Goal: Task Accomplishment & Management: Complete application form

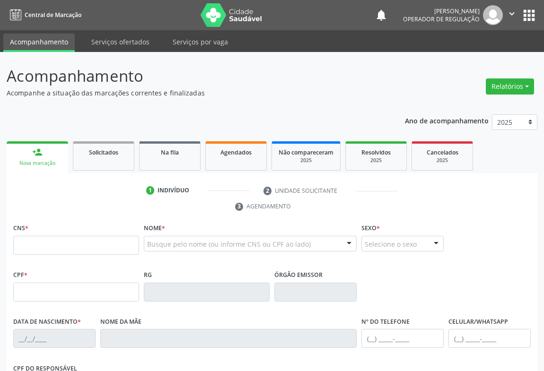
click at [41, 241] on input "text" at bounding box center [76, 245] width 126 height 19
type input "706 0043 5630 9948"
type input "0235178710"
type input "2[DATE]"
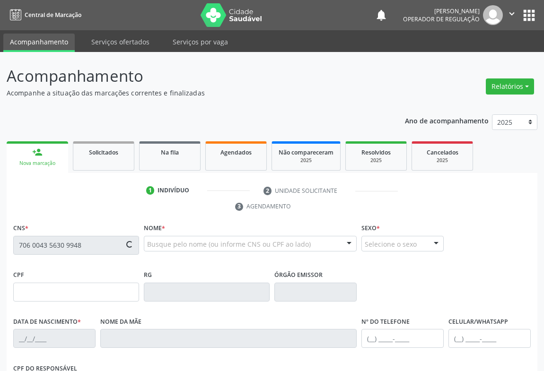
type input "[PHONE_NUMBER]"
type input "568.155.905-00"
type input "SN"
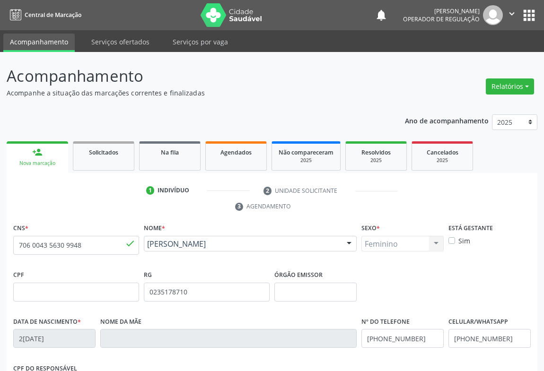
scroll to position [157, 0]
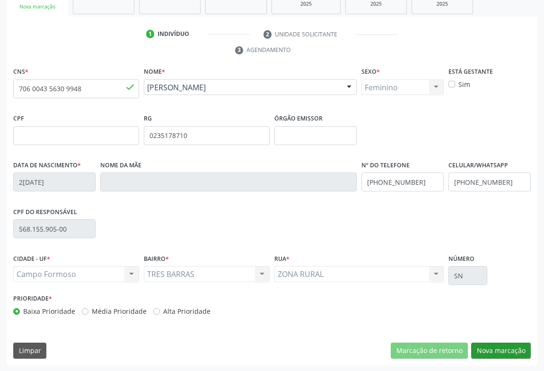
drag, startPoint x: 491, startPoint y: 340, endPoint x: 492, endPoint y: 350, distance: 10.4
click at [492, 341] on div "CNS * 706 0043 5630 9948 done Nome * [PERSON_NAME] [PERSON_NAME] CNS: 706 0043 …" at bounding box center [272, 215] width 531 height 301
click at [492, 350] on button "Nova marcação" at bounding box center [501, 351] width 60 height 16
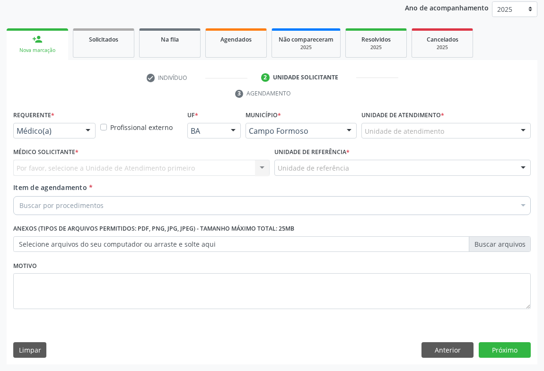
scroll to position [113, 0]
click at [81, 125] on div at bounding box center [88, 132] width 14 height 16
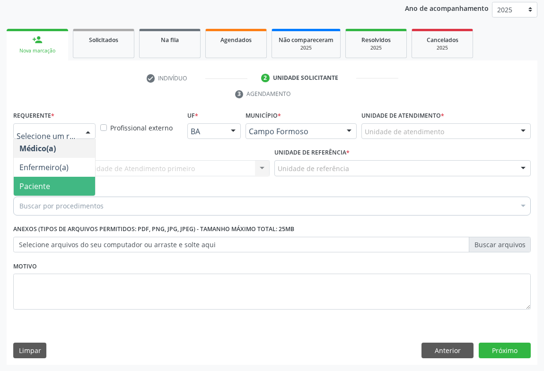
click at [42, 186] on span "Paciente" at bounding box center [34, 186] width 31 height 10
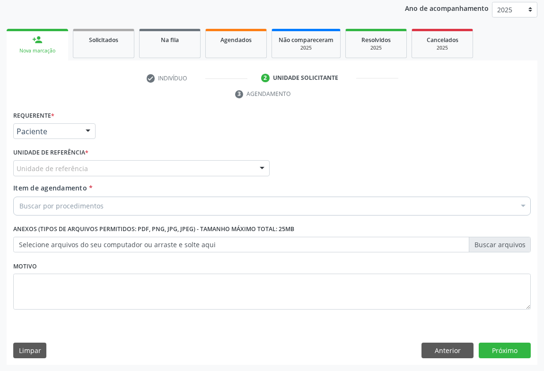
click at [86, 171] on div "Unidade de referência" at bounding box center [141, 168] width 256 height 16
click at [99, 319] on div "Motivo" at bounding box center [272, 290] width 522 height 63
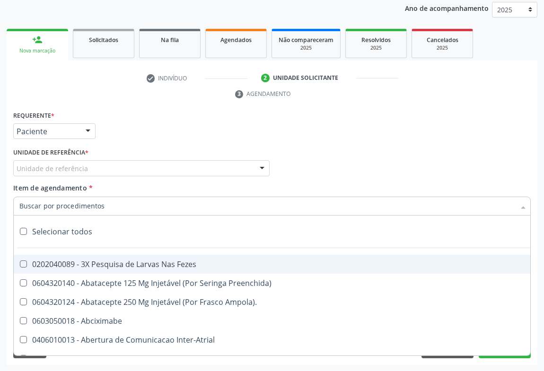
click at [111, 168] on div "Unidade de referência" at bounding box center [141, 168] width 256 height 16
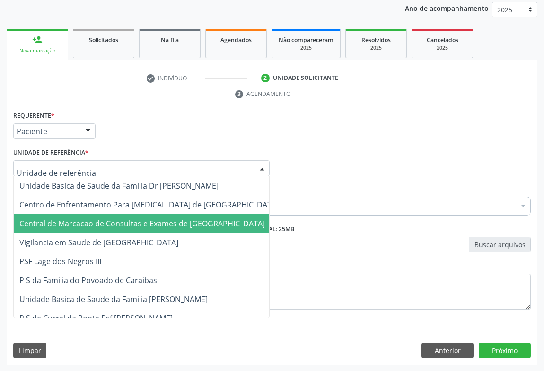
click at [103, 222] on span "Central de Marcacao de Consultas e Exames de [GEOGRAPHIC_DATA]" at bounding box center [141, 224] width 245 height 10
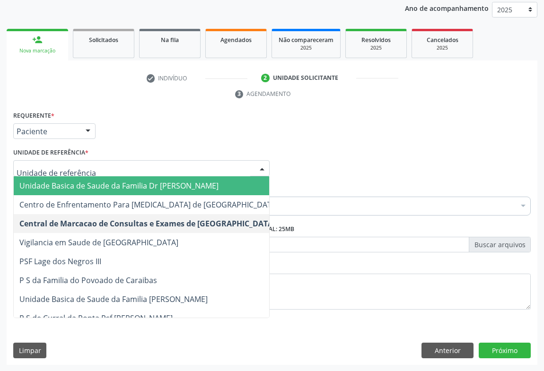
click at [147, 191] on span "Unidade Basica de Saude da Familia Dr [PERSON_NAME]" at bounding box center [149, 185] width 271 height 19
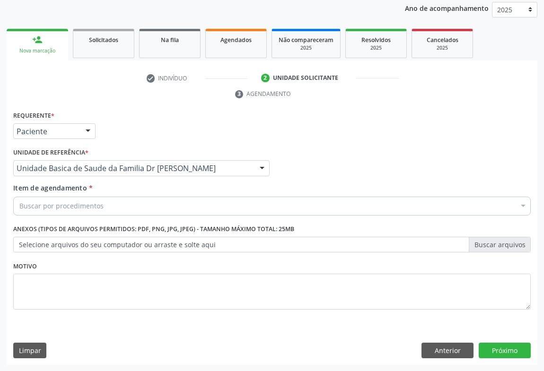
click at [131, 208] on div "Buscar por procedimentos" at bounding box center [271, 206] width 517 height 19
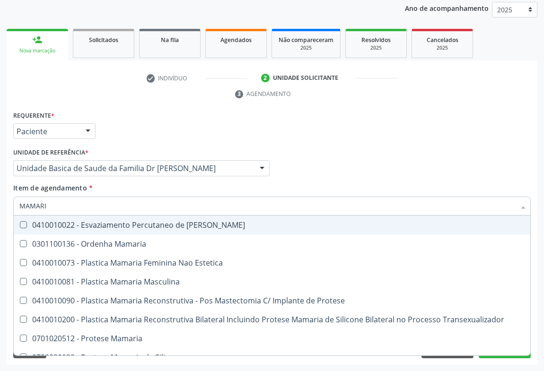
type input "MAMARIA"
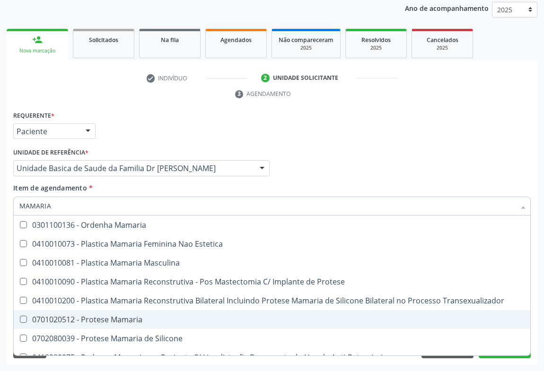
scroll to position [30, 0]
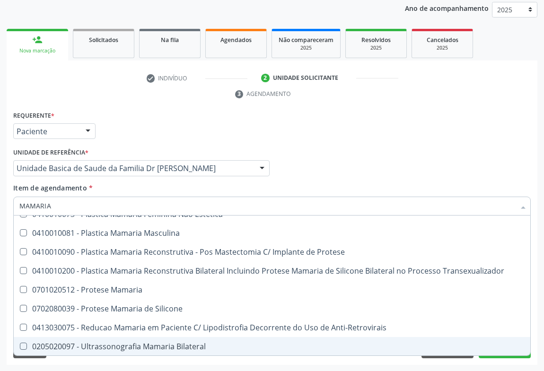
click at [134, 343] on div "0205020097 - Ultrassonografia Mamaria Bilateral" at bounding box center [271, 347] width 505 height 8
checkbox Bilateral "true"
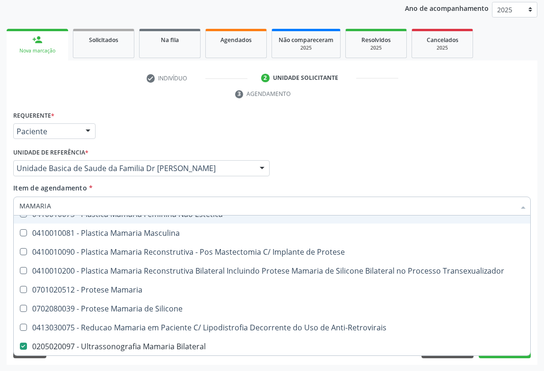
click at [413, 140] on div "Requerente * Paciente Médico(a) Enfermeiro(a) Paciente Nenhum resultado encontr…" at bounding box center [272, 127] width 522 height 37
checkbox Estetica "true"
checkbox Bilateral "false"
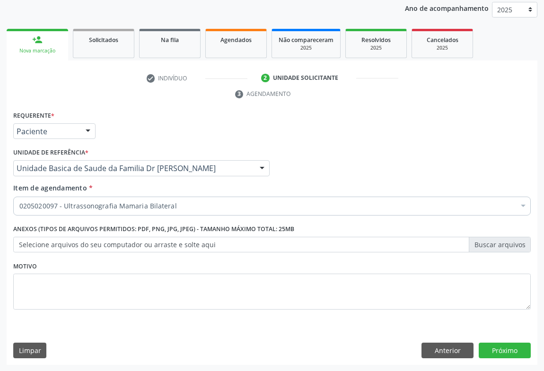
scroll to position [0, 0]
click at [504, 348] on button "Próximo" at bounding box center [505, 351] width 52 height 16
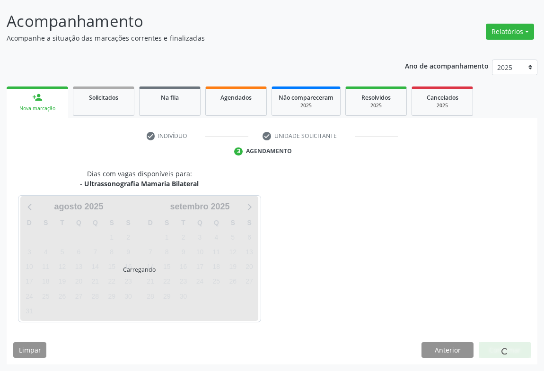
scroll to position [54, 0]
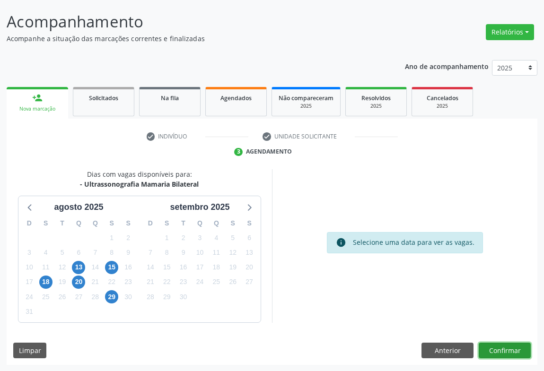
click at [495, 351] on button "Confirmar" at bounding box center [505, 351] width 52 height 16
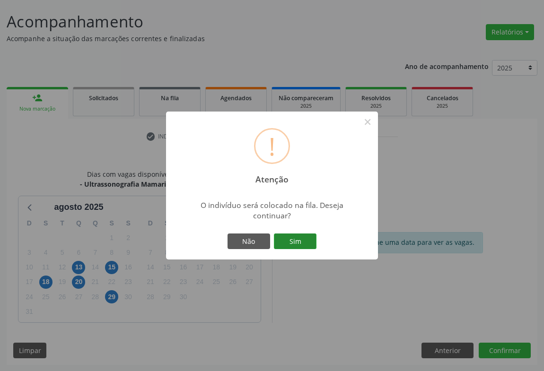
click at [298, 238] on button "Sim" at bounding box center [295, 242] width 43 height 16
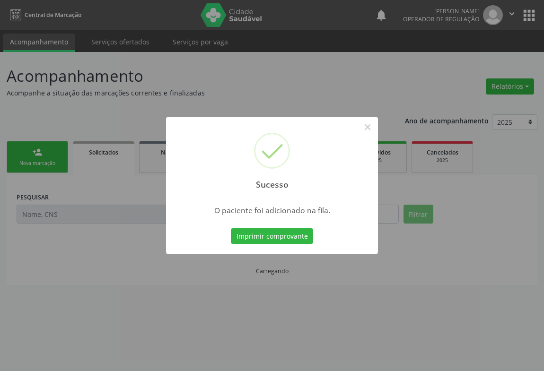
scroll to position [0, 0]
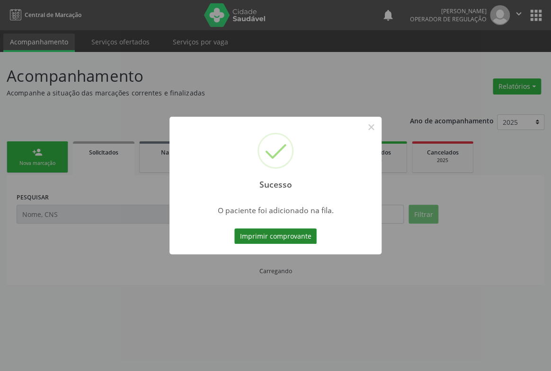
click at [300, 237] on button "Imprimir comprovante" at bounding box center [275, 236] width 82 height 16
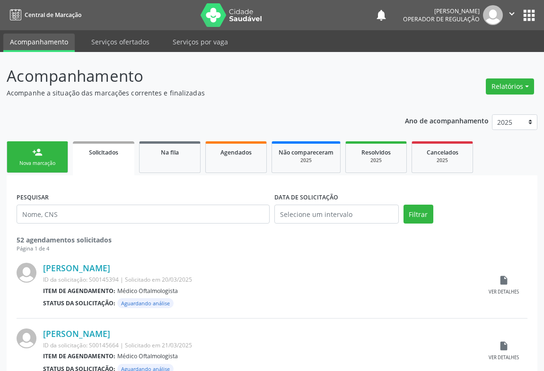
click at [47, 158] on link "person_add Nova marcação" at bounding box center [37, 157] width 61 height 32
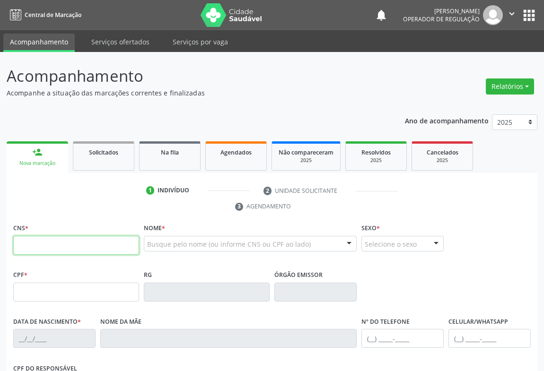
click at [50, 245] on input "text" at bounding box center [76, 245] width 126 height 19
type input "706 0043 5630 9948"
type input "0235178710"
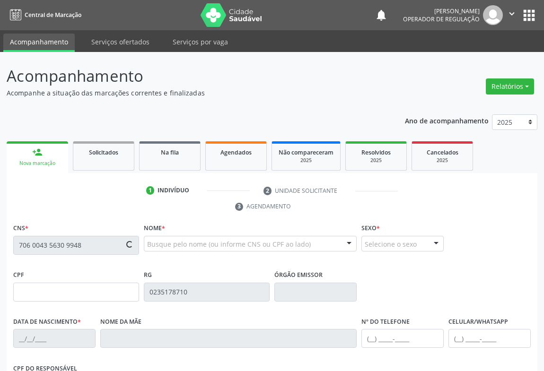
type input "2[DATE]"
type input "[PHONE_NUMBER]"
type input "568.155.905-00"
type input "SN"
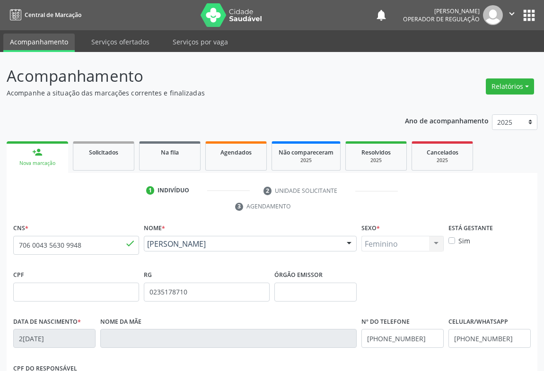
scroll to position [157, 0]
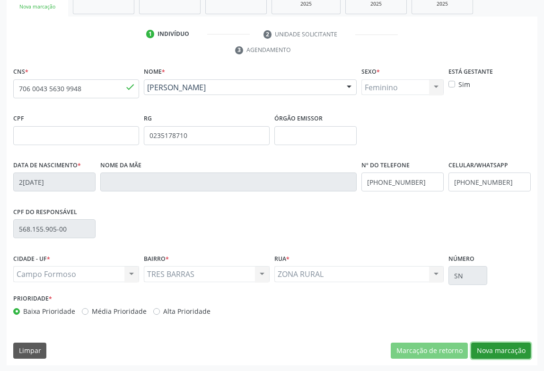
click at [487, 351] on button "Nova marcação" at bounding box center [501, 351] width 60 height 16
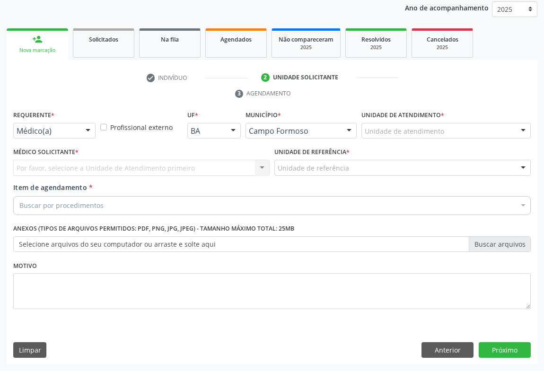
scroll to position [113, 0]
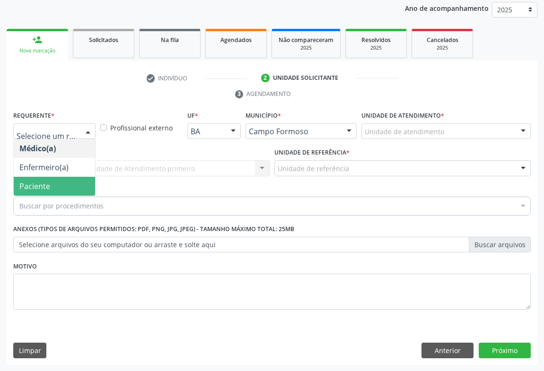
click at [52, 189] on span "Paciente" at bounding box center [54, 186] width 81 height 19
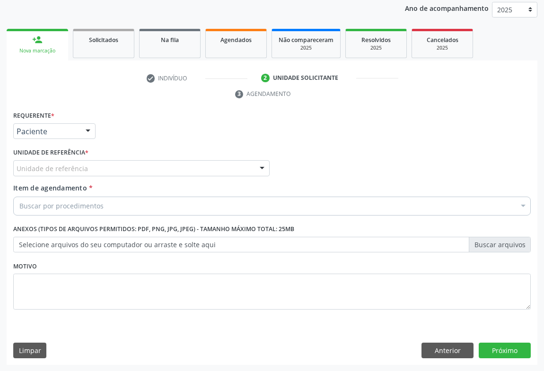
click at [108, 166] on div "Unidade de referência" at bounding box center [141, 168] width 256 height 16
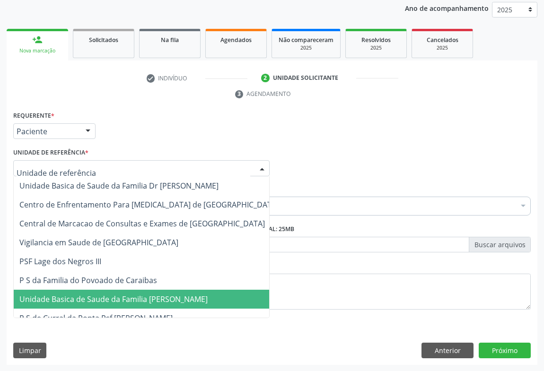
click at [122, 302] on span "Unidade Basica de Saude da Familia [PERSON_NAME]" at bounding box center [113, 299] width 188 height 10
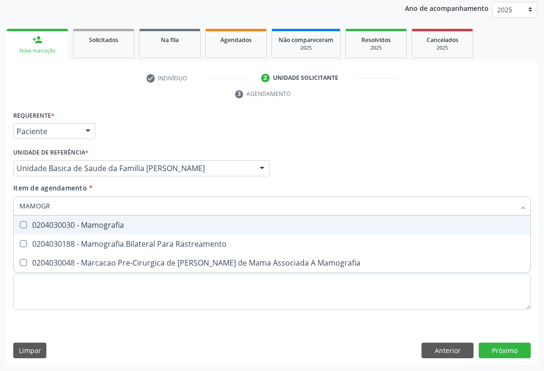
type input "MAMOGRA"
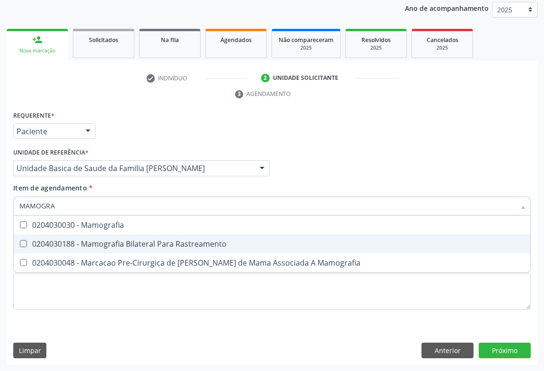
click at [92, 242] on div "0204030188 - Mamografia Bilateral Para Rastreamento" at bounding box center [271, 244] width 505 height 8
checkbox Rastreamento "true"
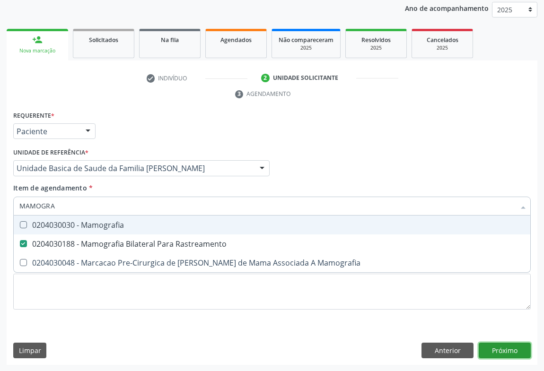
click at [512, 346] on div "Requerente * Paciente Médico(a) Enfermeiro(a) Paciente Nenhum resultado encontr…" at bounding box center [272, 237] width 531 height 257
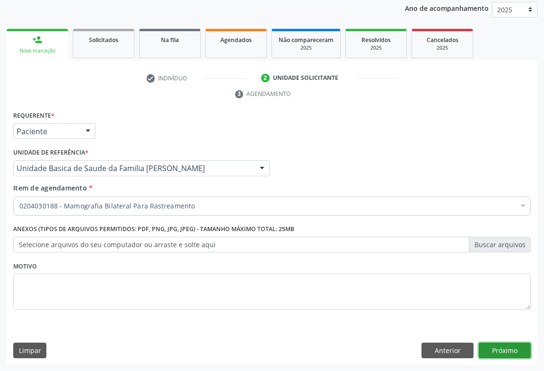
click at [512, 346] on button "Próximo" at bounding box center [505, 351] width 52 height 16
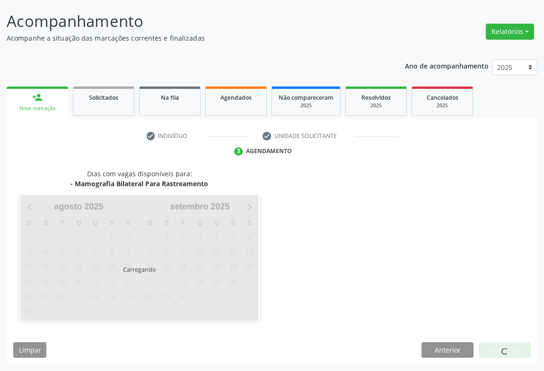
scroll to position [54, 0]
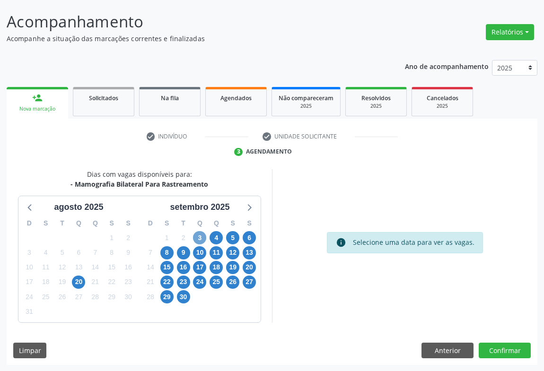
click at [199, 237] on span "3" at bounding box center [199, 237] width 13 height 13
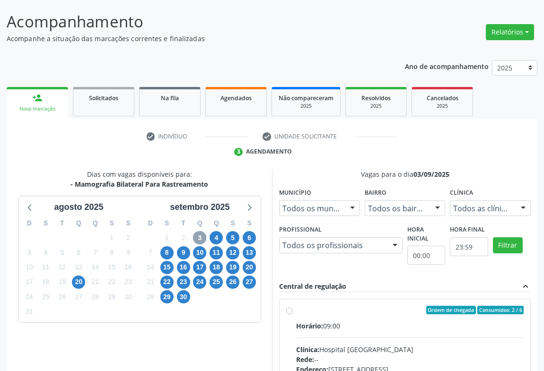
scroll to position [97, 0]
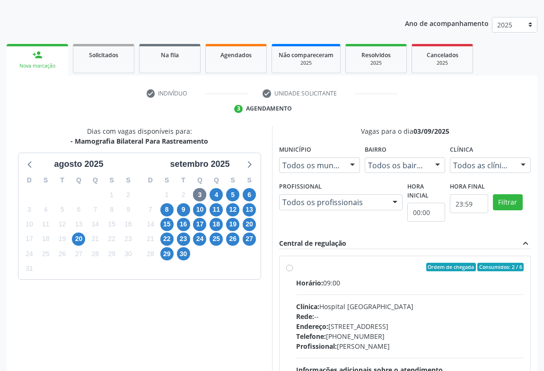
click at [371, 304] on div "Clínica: Hospital [GEOGRAPHIC_DATA]" at bounding box center [410, 307] width 228 height 10
click at [293, 272] on input "Ordem de chegada Consumidos: 2 / 6 Horário: 09:00 Clínica: Hospital [GEOGRAPHIC…" at bounding box center [289, 267] width 7 height 9
radio input "true"
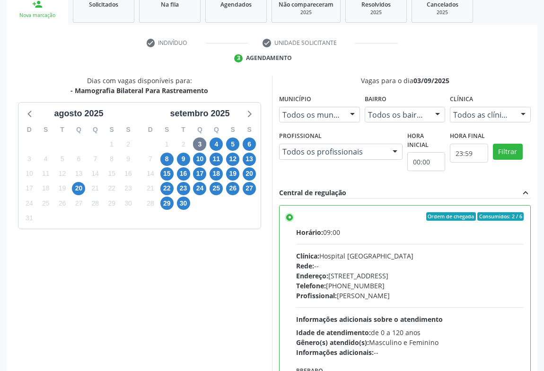
scroll to position [213, 0]
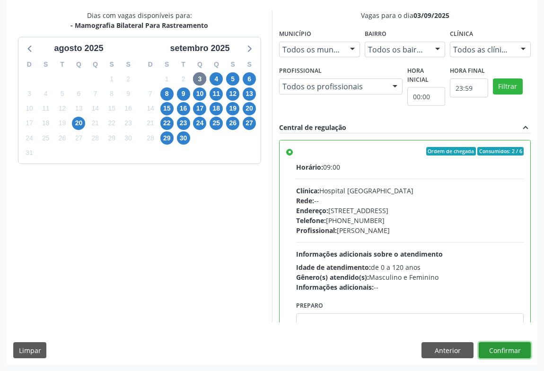
click at [511, 350] on button "Confirmar" at bounding box center [505, 350] width 52 height 16
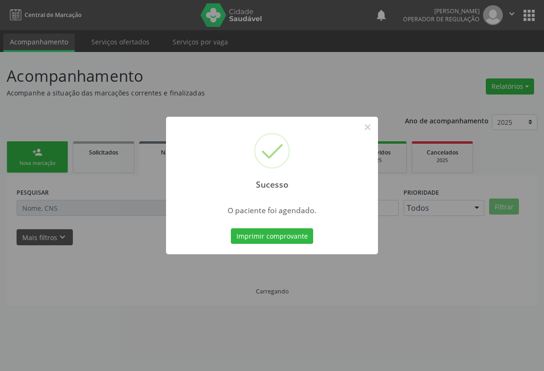
scroll to position [0, 0]
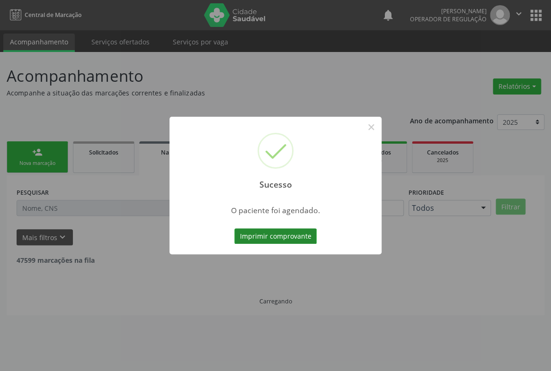
click at [257, 235] on button "Imprimir comprovante" at bounding box center [275, 236] width 82 height 16
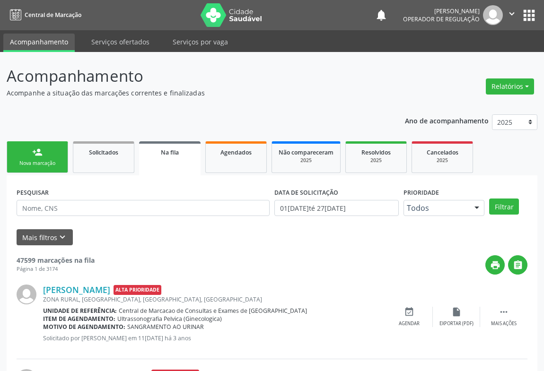
click at [45, 160] on div "Nova marcação" at bounding box center [37, 163] width 47 height 7
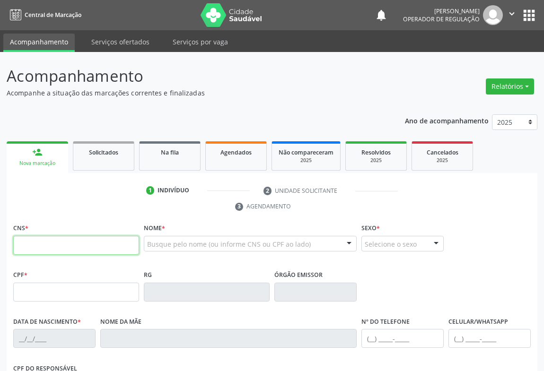
click at [27, 246] on input "text" at bounding box center [76, 245] width 126 height 19
type input "700 5059 3209 4850"
type input "0773160027"
type input "19[DATE]"
type input "[PHONE_NUMBER]"
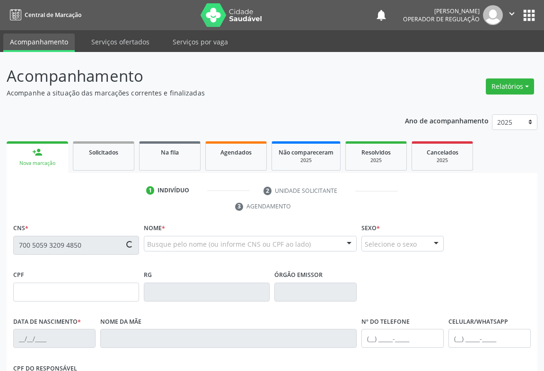
type input "[PHONE_NUMBER]"
type input "904.283.315-72"
type input "S/N"
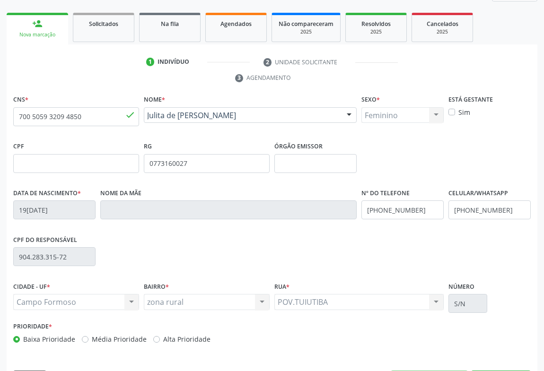
scroll to position [157, 0]
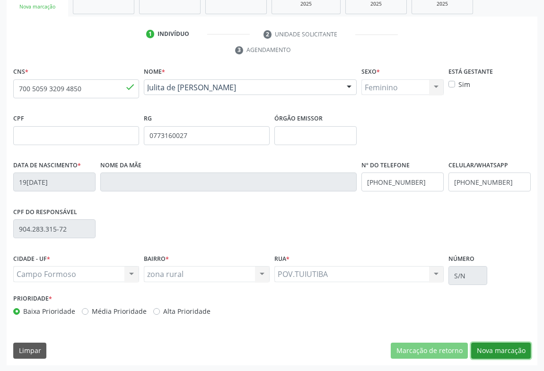
click at [496, 350] on button "Nova marcação" at bounding box center [501, 351] width 60 height 16
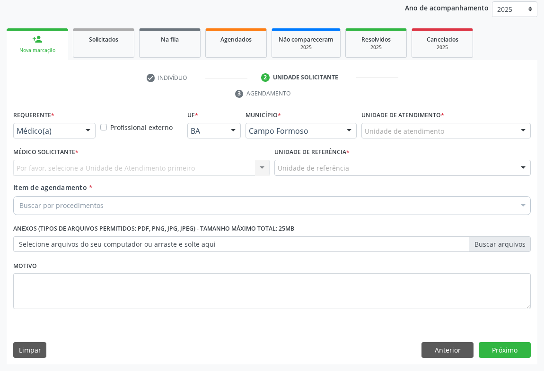
scroll to position [113, 0]
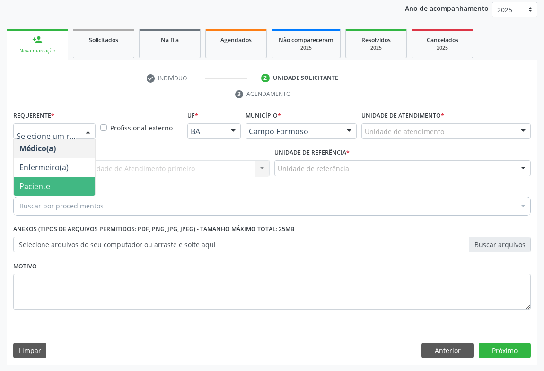
click at [38, 189] on span "Paciente" at bounding box center [34, 186] width 31 height 10
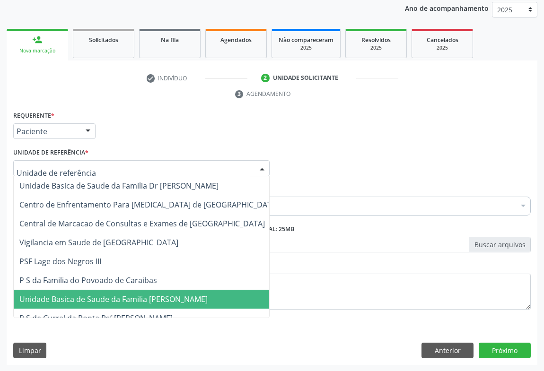
click at [89, 294] on span "Unidade Basica de Saude da Familia [PERSON_NAME]" at bounding box center [113, 299] width 188 height 10
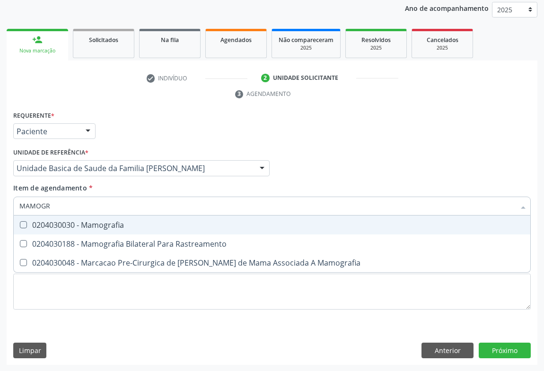
type input "MAMOGRA"
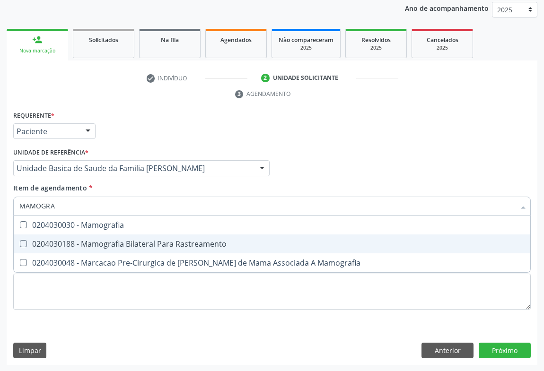
click at [88, 245] on div "0204030188 - Mamografia Bilateral Para Rastreamento" at bounding box center [271, 244] width 505 height 8
checkbox Rastreamento "true"
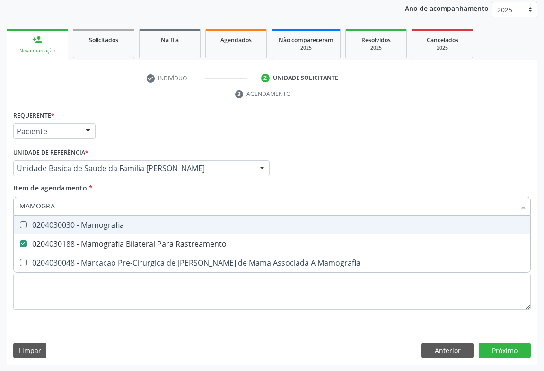
click at [172, 122] on div "Requerente * Paciente Médico(a) Enfermeiro(a) Paciente Nenhum resultado encontr…" at bounding box center [272, 127] width 522 height 37
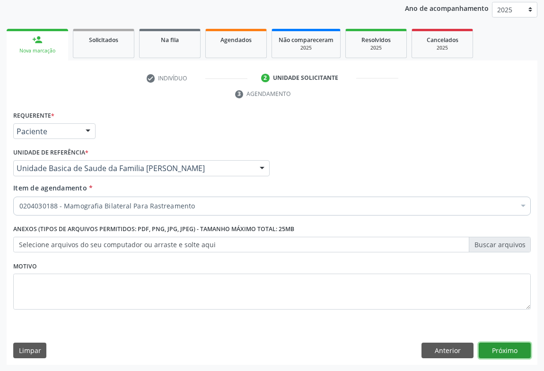
click at [499, 344] on button "Próximo" at bounding box center [505, 351] width 52 height 16
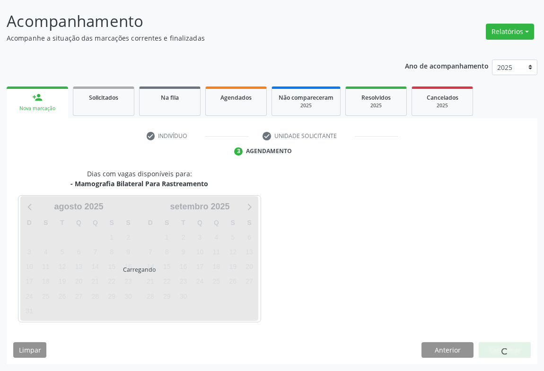
scroll to position [54, 0]
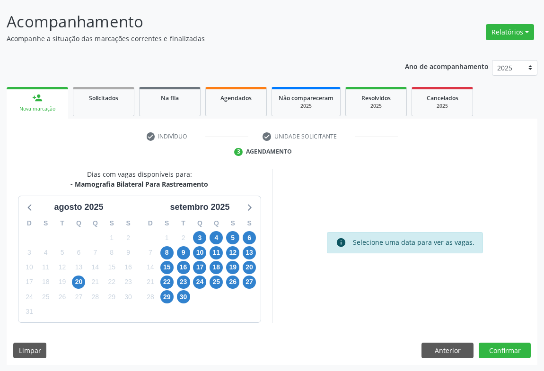
click at [310, 43] on p "Acompanhe a situação das marcações correntes e finalizadas" at bounding box center [192, 39] width 371 height 10
click at [316, 41] on p "Acompanhe a situação das marcações correntes e finalizadas" at bounding box center [192, 39] width 371 height 10
click at [316, 42] on p "Acompanhe a situação das marcações correntes e finalizadas" at bounding box center [192, 39] width 371 height 10
click at [317, 42] on p "Acompanhe a situação das marcações correntes e finalizadas" at bounding box center [192, 39] width 371 height 10
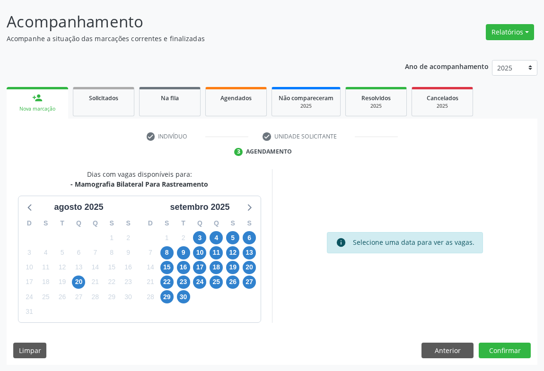
click at [317, 42] on p "Acompanhe a situação das marcações correntes e finalizadas" at bounding box center [192, 39] width 371 height 10
click at [355, 167] on div "check Indivíduo check Unidade solicitante 3 Agendamento CNS * 700 5059 3209 485…" at bounding box center [272, 247] width 531 height 237
click at [200, 237] on span "3" at bounding box center [199, 237] width 13 height 13
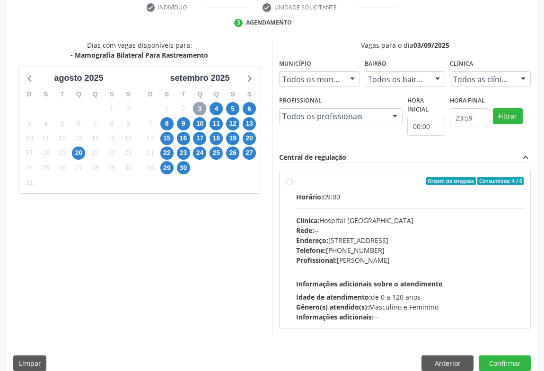
scroll to position [196, 0]
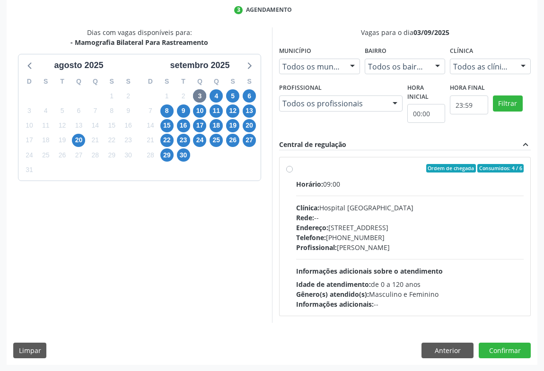
click at [425, 227] on div "Endereço: [STREET_ADDRESS]" at bounding box center [410, 228] width 228 height 10
click at [293, 173] on input "Ordem de chegada Consumidos: 4 / 6 Horário: 09:00 Clínica: Hospital [GEOGRAPHIC…" at bounding box center [289, 168] width 7 height 9
radio input "true"
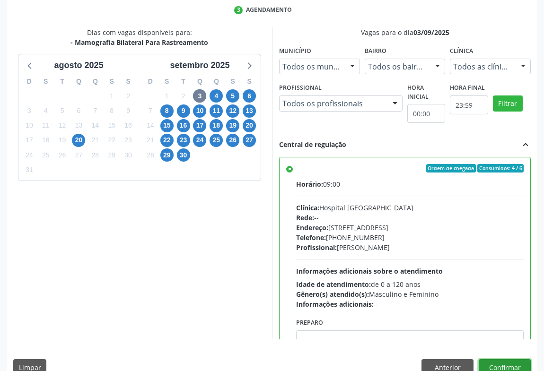
click at [489, 363] on button "Confirmar" at bounding box center [505, 367] width 52 height 16
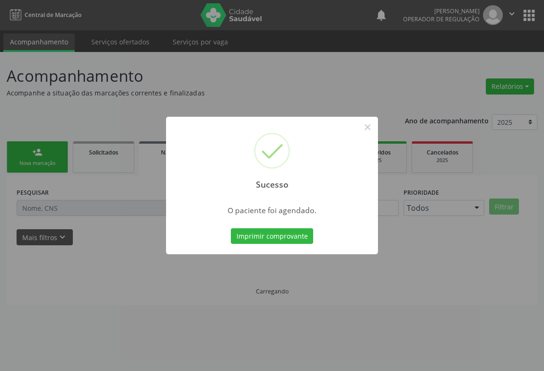
scroll to position [0, 0]
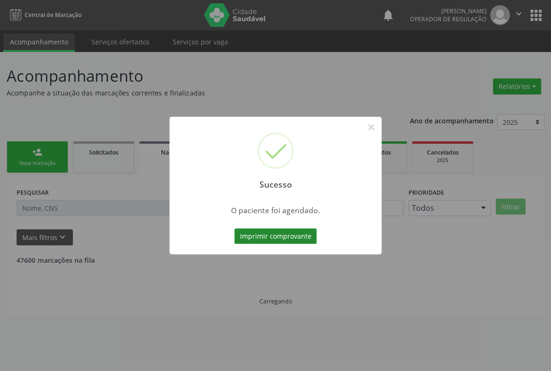
click at [304, 234] on button "Imprimir comprovante" at bounding box center [275, 236] width 82 height 16
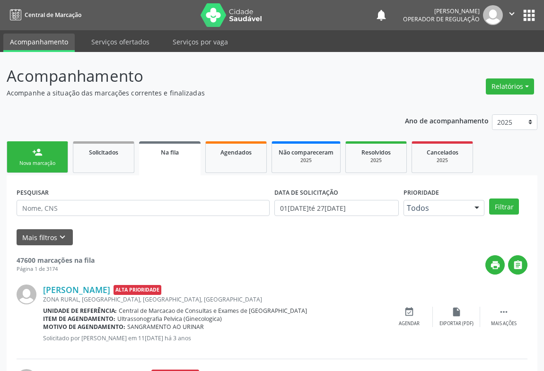
click at [278, 96] on p "Acompanhe a situação das marcações correntes e finalizadas" at bounding box center [192, 93] width 371 height 10
click at [246, 77] on p "Acompanhamento" at bounding box center [192, 76] width 371 height 24
click at [248, 76] on p "Acompanhamento" at bounding box center [192, 76] width 371 height 24
click at [270, 79] on p "Acompanhamento" at bounding box center [192, 76] width 371 height 24
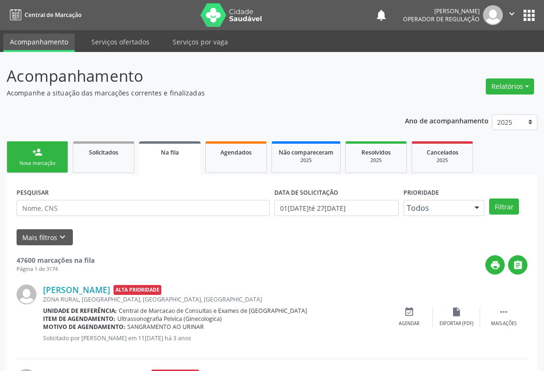
click at [34, 155] on div "person_add" at bounding box center [37, 152] width 10 height 10
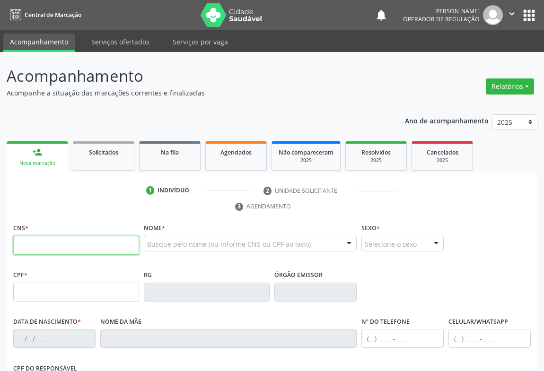
click at [43, 254] on input "text" at bounding box center [76, 245] width 126 height 19
type input "700 6019 6688 2261"
type input "0[DATE]"
type input "[PERSON_NAME]"
type input "[PHONE_NUMBER]"
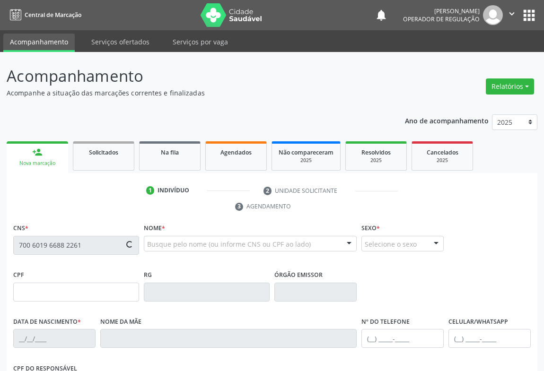
type input "S/N"
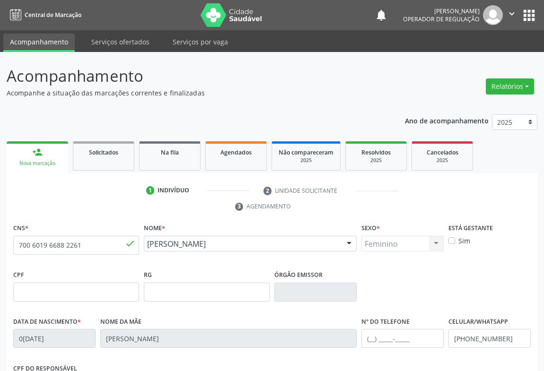
scroll to position [157, 0]
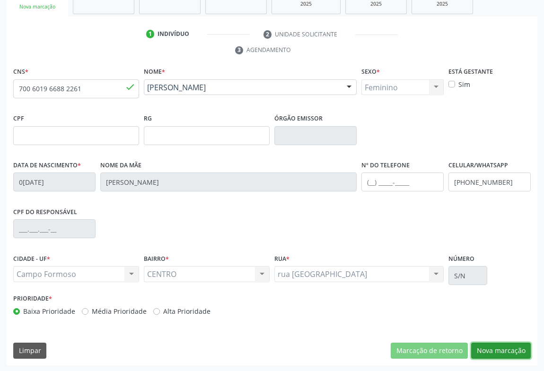
click at [500, 349] on button "Nova marcação" at bounding box center [501, 351] width 60 height 16
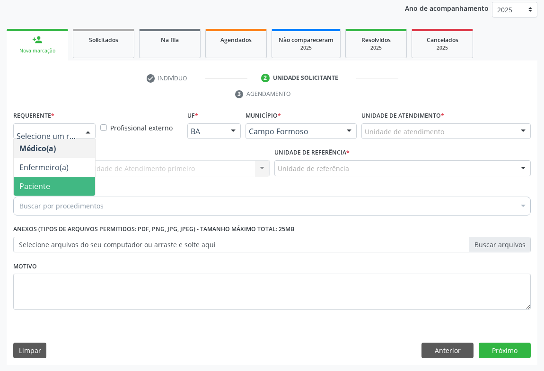
click at [30, 183] on span "Paciente" at bounding box center [34, 186] width 31 height 10
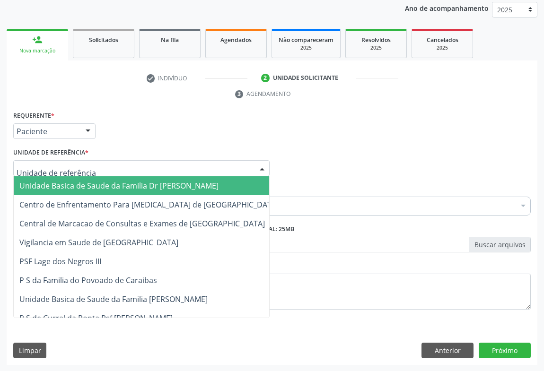
click at [109, 169] on div at bounding box center [141, 168] width 256 height 16
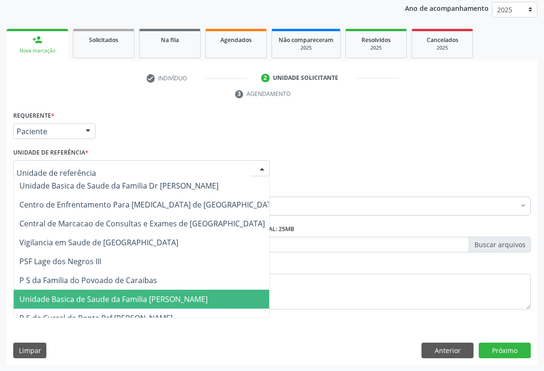
click at [99, 294] on span "Unidade Basica de Saude da Familia [PERSON_NAME]" at bounding box center [113, 299] width 188 height 10
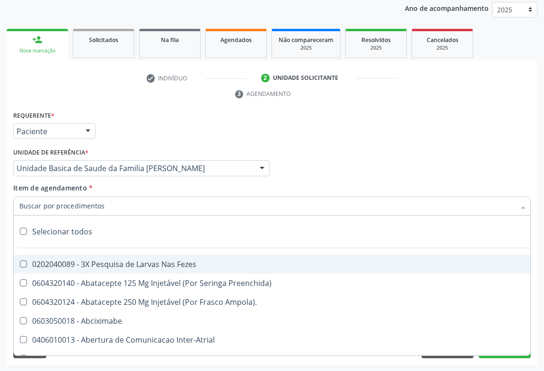
click at [96, 206] on input "Item de agendamento *" at bounding box center [267, 206] width 496 height 19
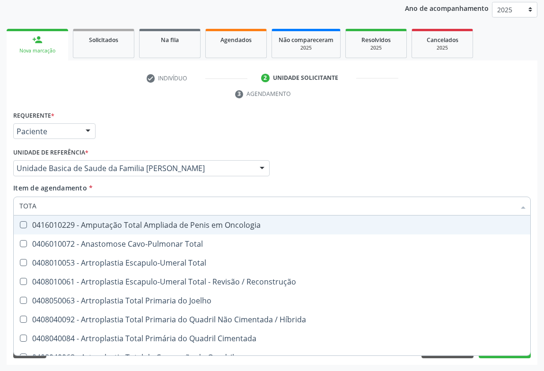
type input "TOTAL"
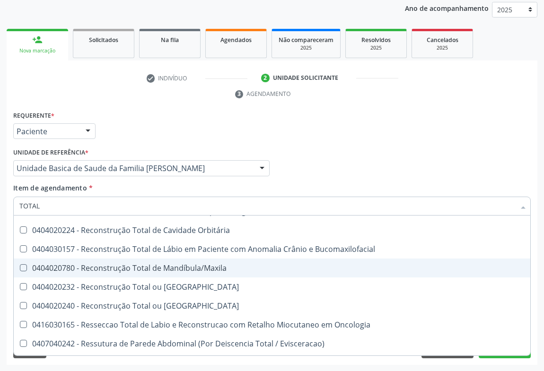
scroll to position [1543, 0]
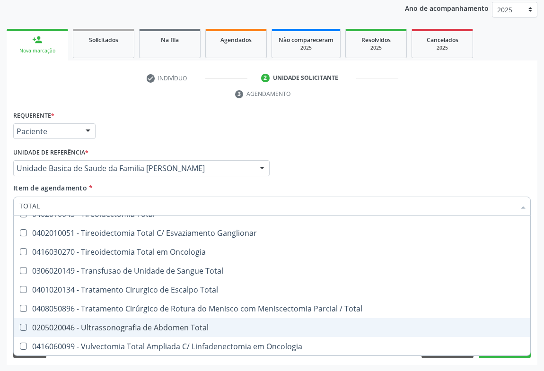
click at [166, 328] on div "0205020046 - Ultrassonografia de Abdomen Total" at bounding box center [271, 328] width 505 height 8
checkbox Total "true"
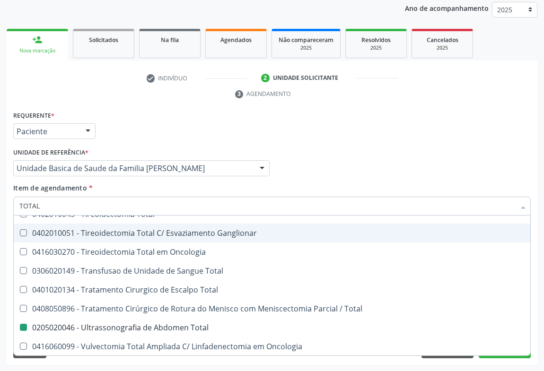
click at [368, 156] on div "Médico Solicitante Por favor, selecione a Unidade de Atendimento primeiro Nenhu…" at bounding box center [272, 164] width 522 height 37
checkbox Total "true"
checkbox Total "false"
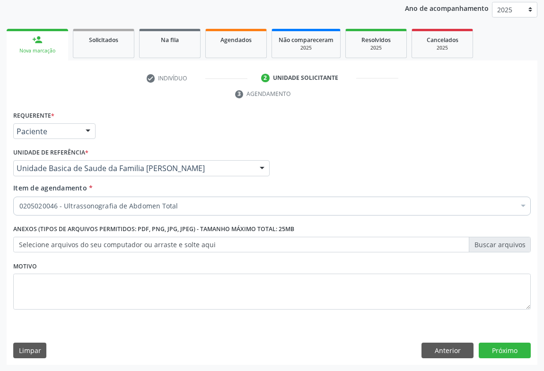
scroll to position [0, 0]
click at [503, 351] on button "Próximo" at bounding box center [505, 351] width 52 height 16
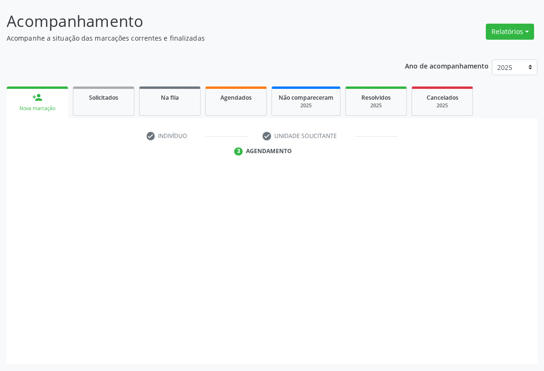
scroll to position [54, 0]
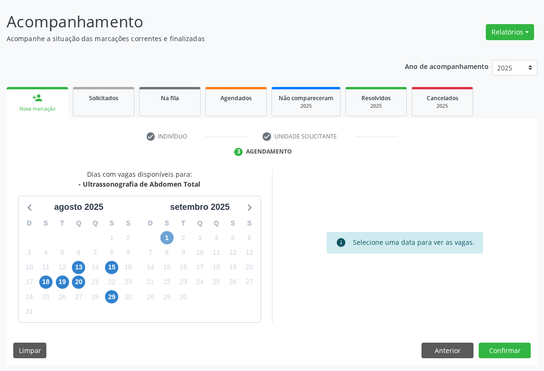
click at [167, 237] on span "1" at bounding box center [166, 237] width 13 height 13
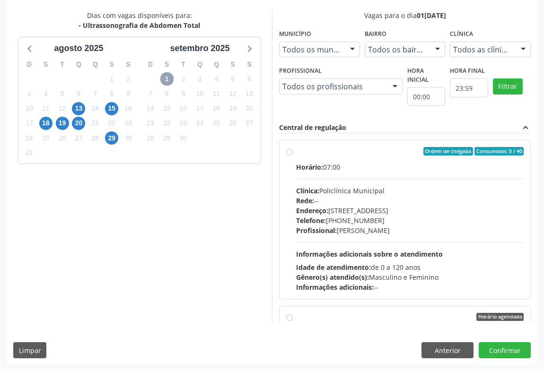
scroll to position [128, 0]
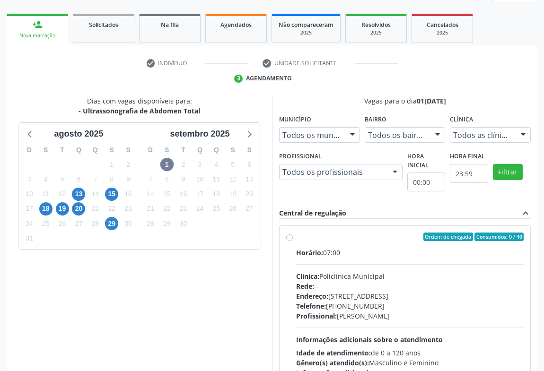
click at [397, 248] on div "Horário: 07:00" at bounding box center [410, 253] width 228 height 10
click at [293, 241] on input "Ordem de chegada Consumidos: 0 / 40 Horário: 07:00 Clínica: Policlínica Municip…" at bounding box center [289, 237] width 7 height 9
radio input "true"
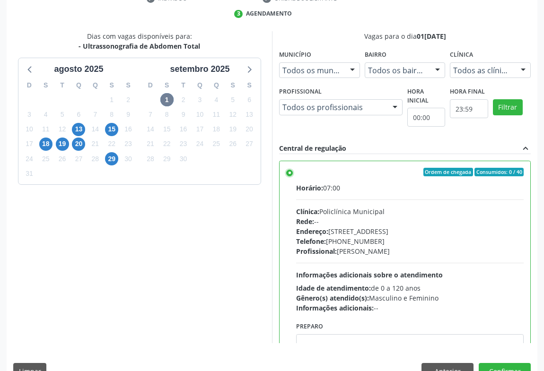
scroll to position [213, 0]
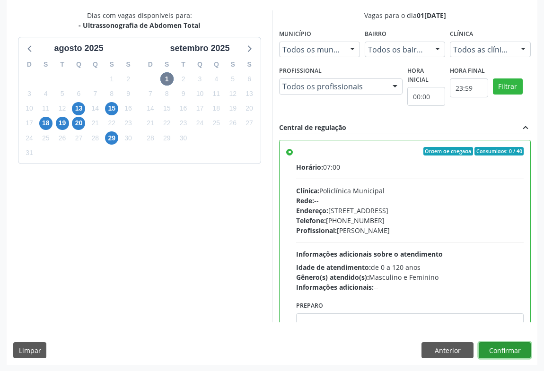
click at [502, 349] on button "Confirmar" at bounding box center [505, 350] width 52 height 16
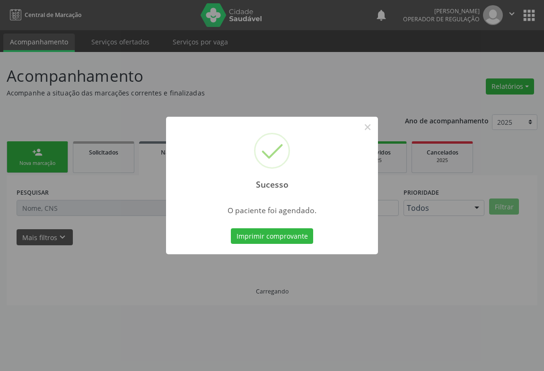
scroll to position [0, 0]
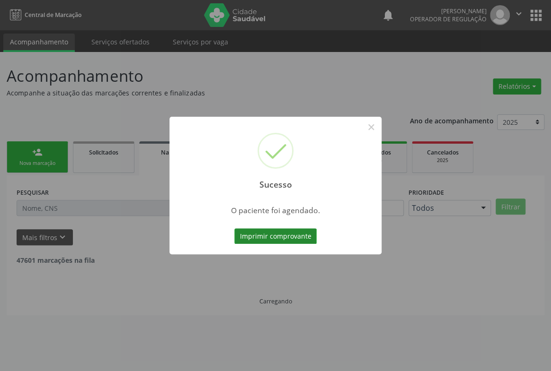
click at [281, 238] on button "Imprimir comprovante" at bounding box center [275, 236] width 82 height 16
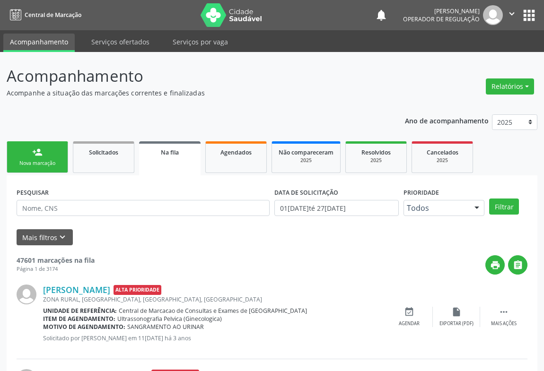
click at [34, 163] on div "Nova marcação" at bounding box center [37, 163] width 47 height 7
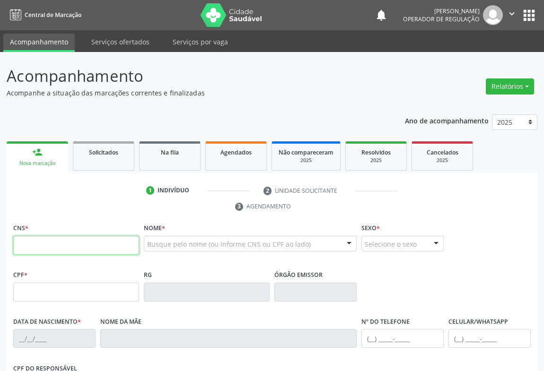
click at [34, 246] on input "text" at bounding box center [76, 245] width 126 height 19
type input "709 8010 9941 0992"
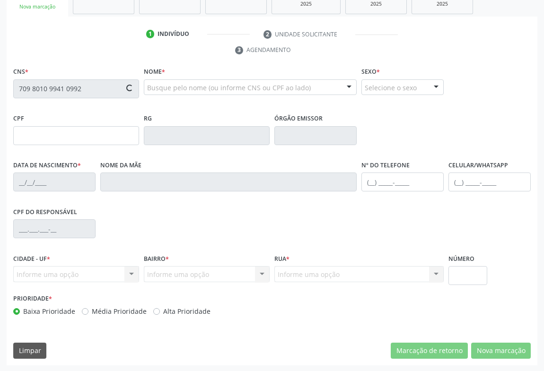
type input "0334579996"
type input "[DATE]"
type input "[PHONE_NUMBER]"
type input "157.803.685-20"
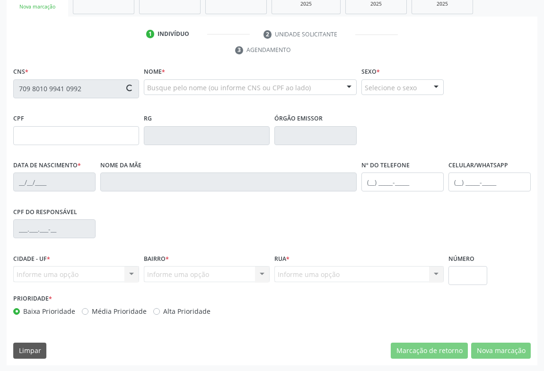
type input "S/N"
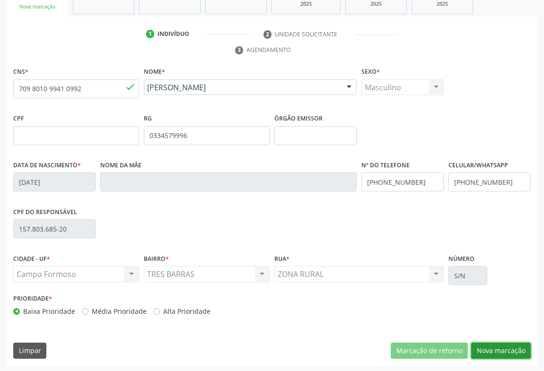
click at [493, 343] on button "Nova marcação" at bounding box center [501, 351] width 60 height 16
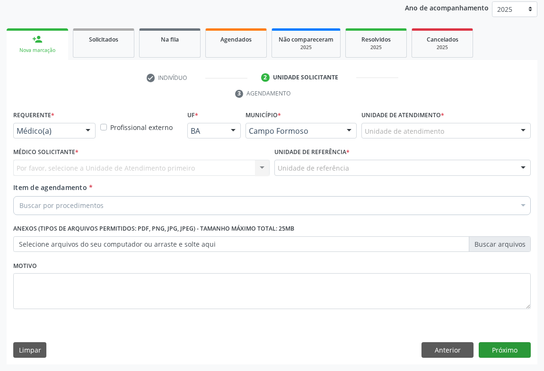
scroll to position [113, 0]
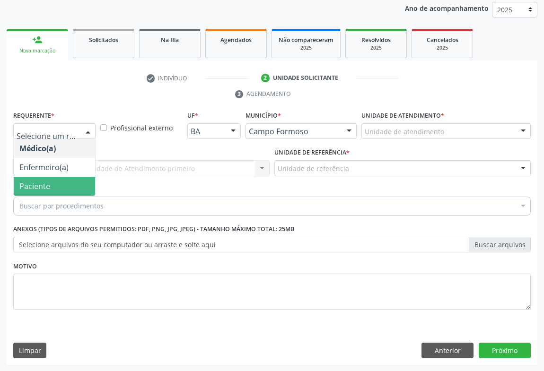
click at [41, 184] on span "Paciente" at bounding box center [34, 186] width 31 height 10
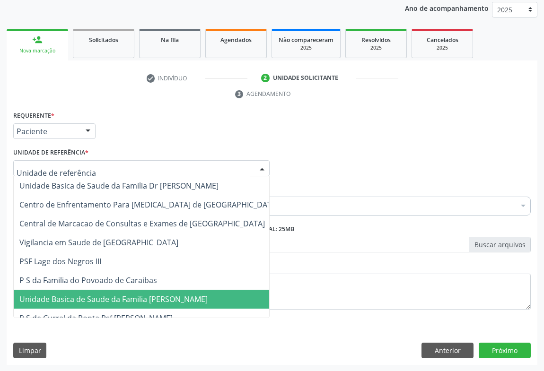
click at [88, 298] on span "Unidade Basica de Saude da Familia [PERSON_NAME]" at bounding box center [113, 299] width 188 height 10
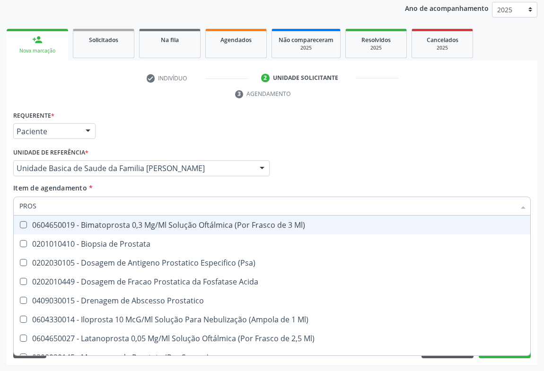
type input "PROST"
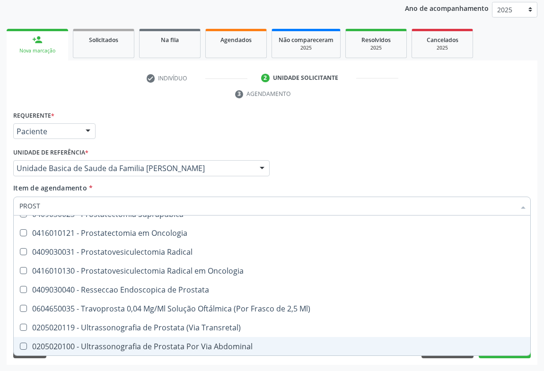
click at [225, 346] on div "0205020100 - Ultrassonografia de Prostata Por Via Abdominal" at bounding box center [271, 347] width 505 height 8
checkbox Abdominal "true"
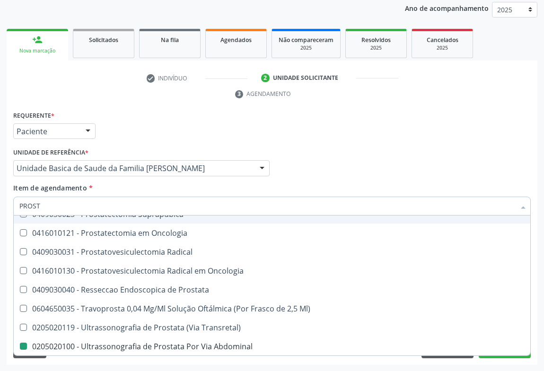
click at [400, 121] on div "Requerente * Paciente Médico(a) Enfermeiro(a) Paciente Nenhum resultado encontr…" at bounding box center [272, 127] width 522 height 37
checkbox Prostata "true"
checkbox Abdominal "false"
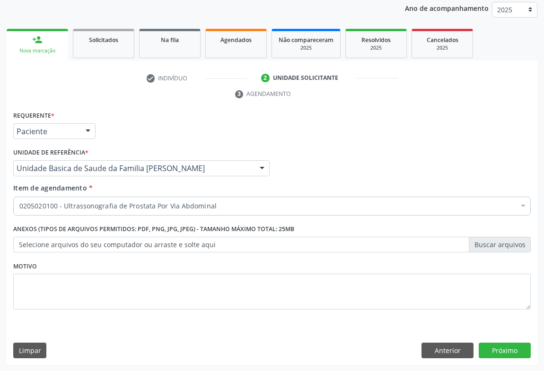
scroll to position [0, 0]
click at [502, 347] on button "Próximo" at bounding box center [505, 351] width 52 height 16
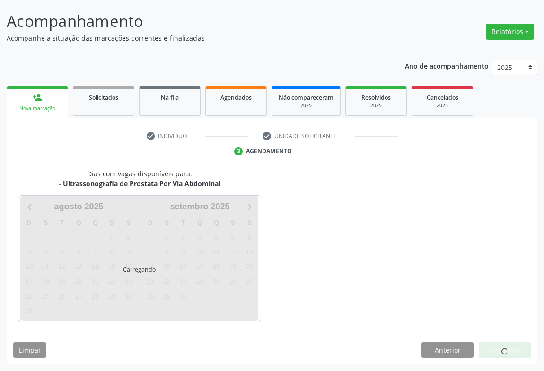
scroll to position [54, 0]
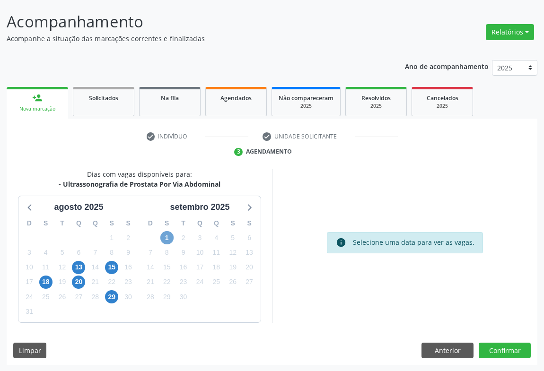
click at [166, 237] on span "1" at bounding box center [166, 237] width 13 height 13
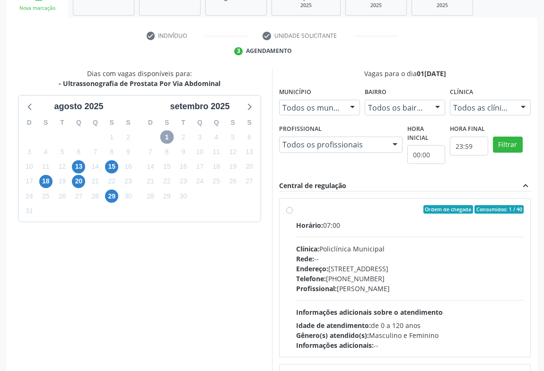
scroll to position [213, 0]
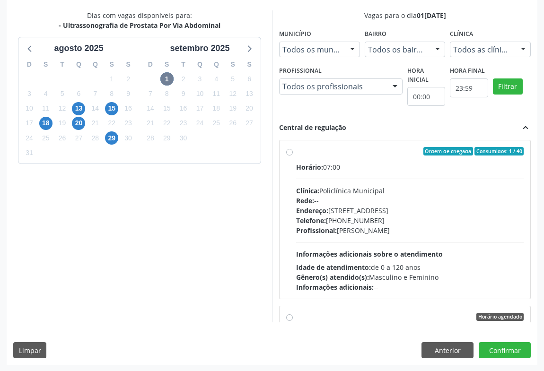
click at [423, 251] on span "Informações adicionais sobre o atendimento" at bounding box center [369, 254] width 147 height 9
click at [293, 156] on input "Ordem de chegada Consumidos: 1 / 40 Horário: 07:00 Clínica: Policlínica Municip…" at bounding box center [289, 151] width 7 height 9
radio input "true"
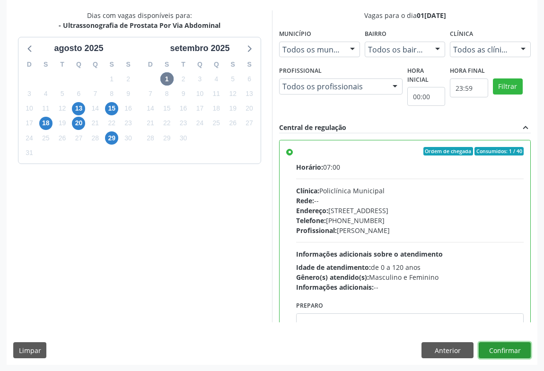
click at [499, 349] on button "Confirmar" at bounding box center [505, 350] width 52 height 16
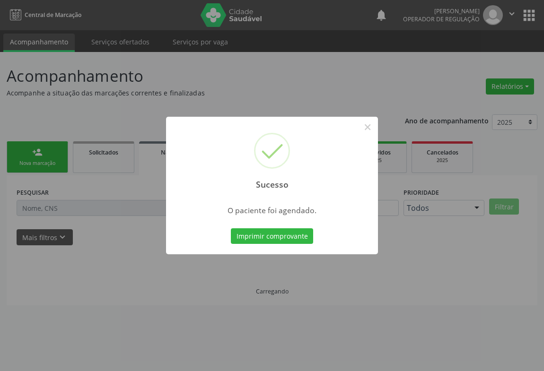
scroll to position [0, 0]
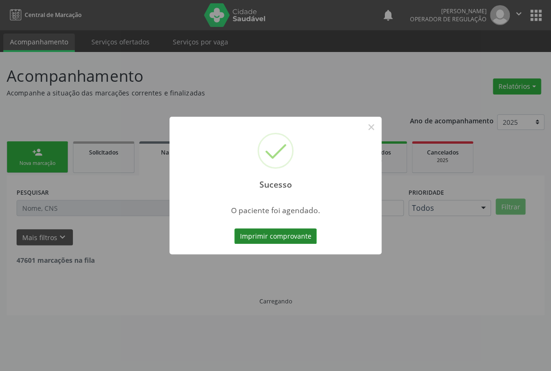
click at [284, 235] on button "Imprimir comprovante" at bounding box center [275, 236] width 82 height 16
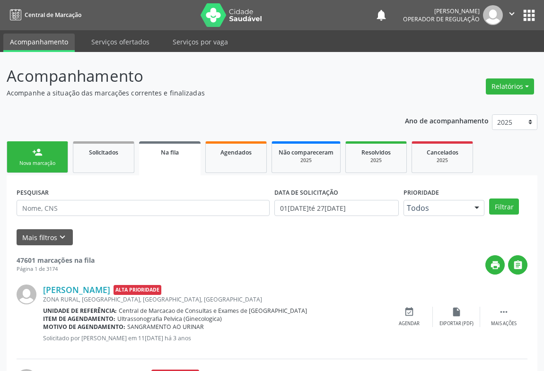
click at [35, 148] on div "person_add" at bounding box center [37, 152] width 10 height 10
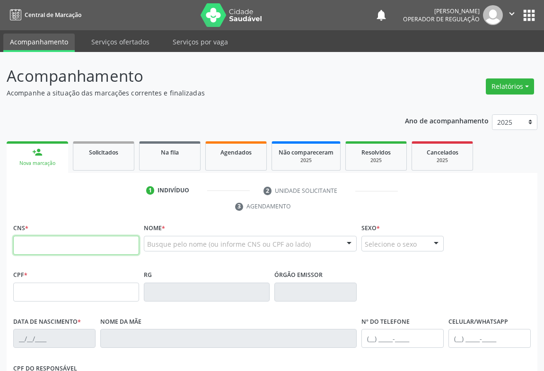
click at [43, 239] on input "text" at bounding box center [76, 245] width 126 height 19
type input "706 2055 6970 2565"
type input "1272782492"
type input "08[DATE]"
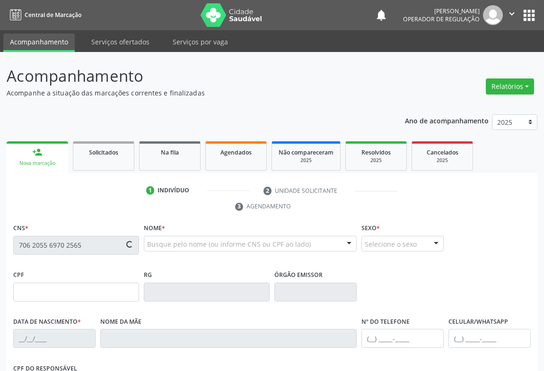
type input "[PHONE_NUMBER]"
type input "007.593.155-90"
type input "S/N"
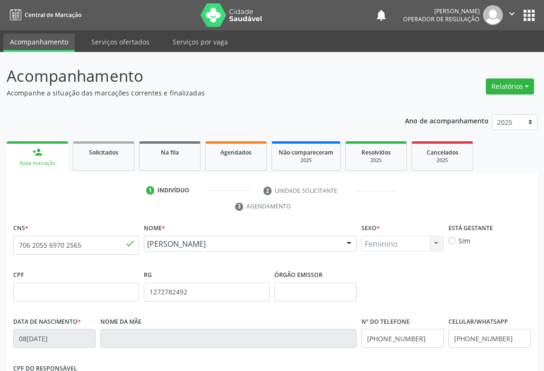
scroll to position [157, 0]
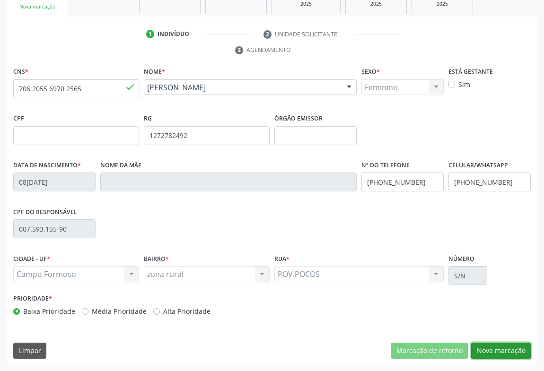
click at [482, 345] on button "Nova marcação" at bounding box center [501, 351] width 60 height 16
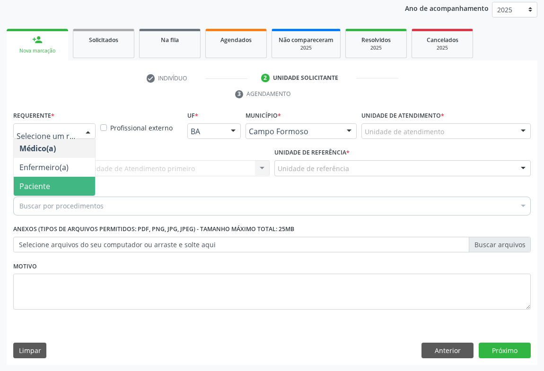
click at [44, 185] on span "Paciente" at bounding box center [34, 186] width 31 height 10
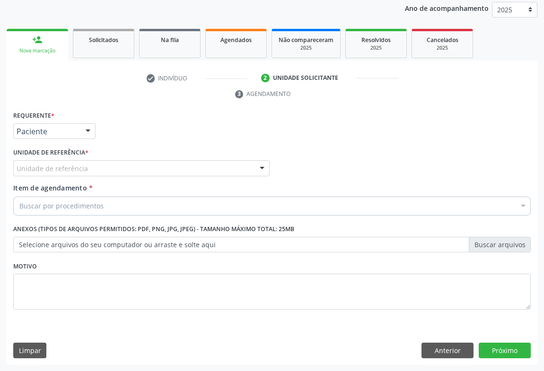
click at [88, 165] on div "Unidade de referência" at bounding box center [141, 168] width 256 height 16
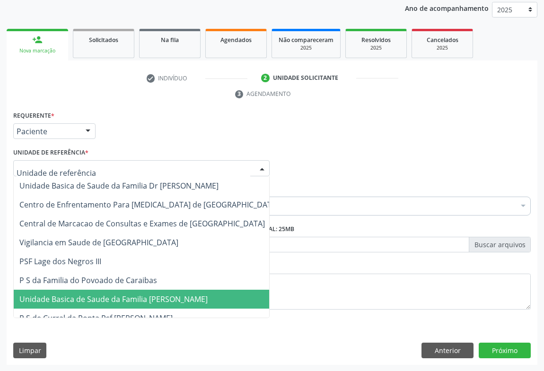
click at [81, 300] on span "Unidade Basica de Saude da Familia [PERSON_NAME]" at bounding box center [113, 299] width 188 height 10
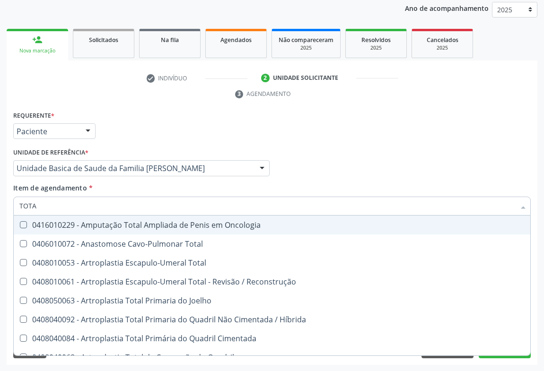
type input "TOTAL"
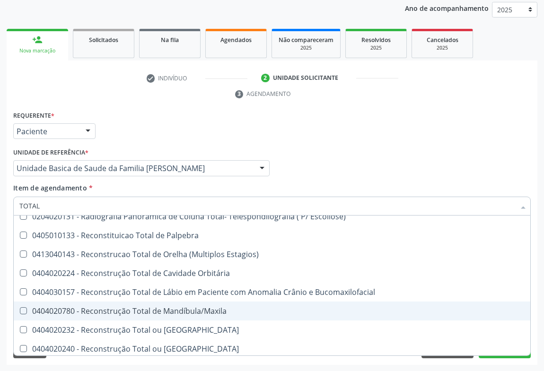
scroll to position [1543, 0]
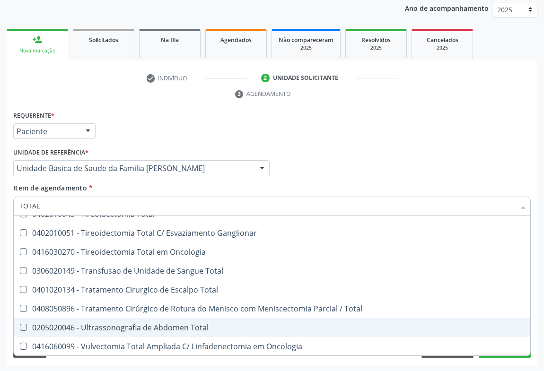
click at [196, 328] on div "0205020046 - Ultrassonografia de Abdomen Total" at bounding box center [271, 328] width 505 height 8
checkbox Total "true"
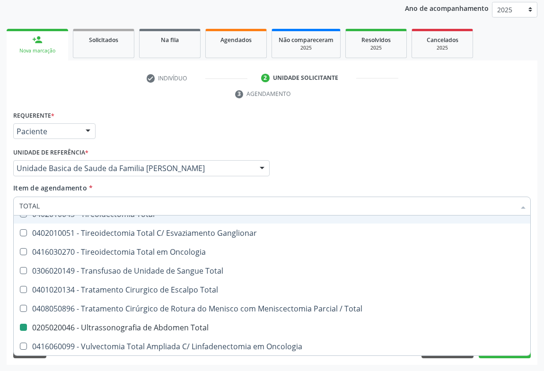
click at [353, 139] on div "Requerente * Paciente Médico(a) Enfermeiro(a) Paciente Nenhum resultado encontr…" at bounding box center [272, 127] width 522 height 37
checkbox Total "true"
checkbox Total "false"
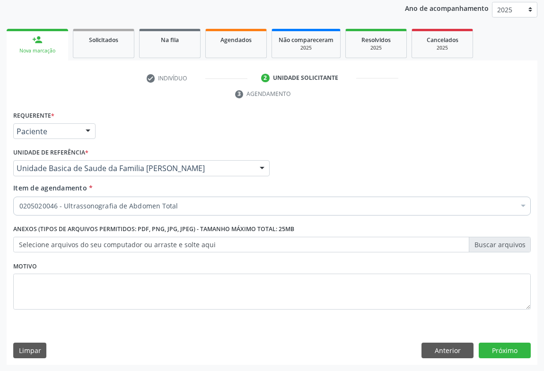
scroll to position [0, 0]
click at [499, 349] on button "Próximo" at bounding box center [505, 351] width 52 height 16
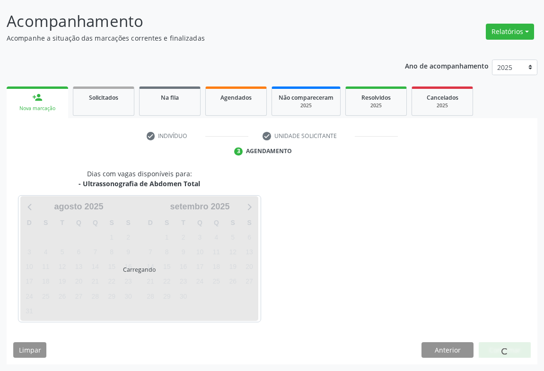
scroll to position [54, 0]
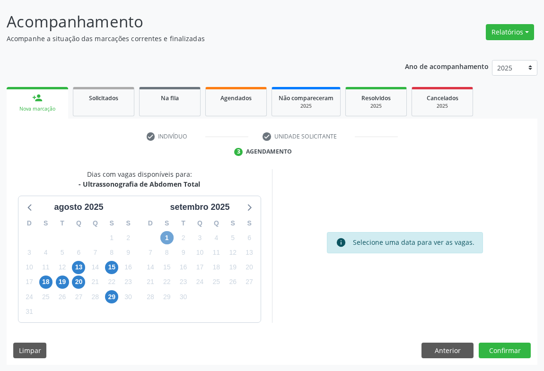
click at [167, 234] on span "1" at bounding box center [166, 237] width 13 height 13
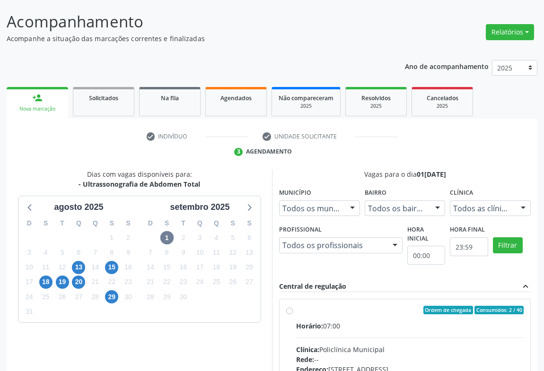
click at [293, 315] on input "Ordem de chegada Consumidos: 2 / 40 Horário: 07:00 Clínica: Policlínica Municip…" at bounding box center [289, 310] width 7 height 9
radio input "true"
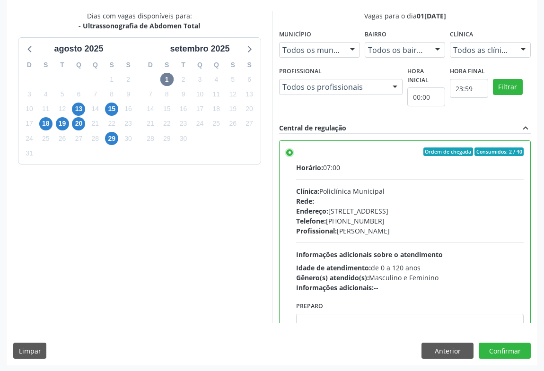
scroll to position [213, 0]
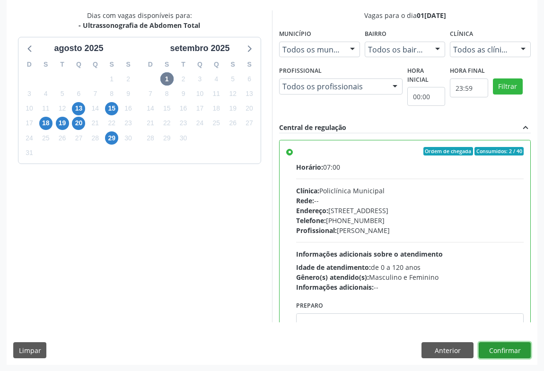
click at [514, 349] on button "Confirmar" at bounding box center [505, 350] width 52 height 16
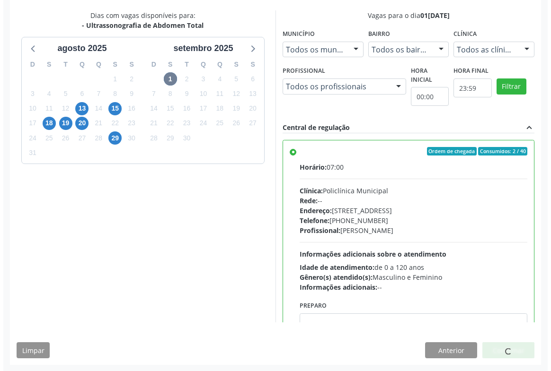
scroll to position [0, 0]
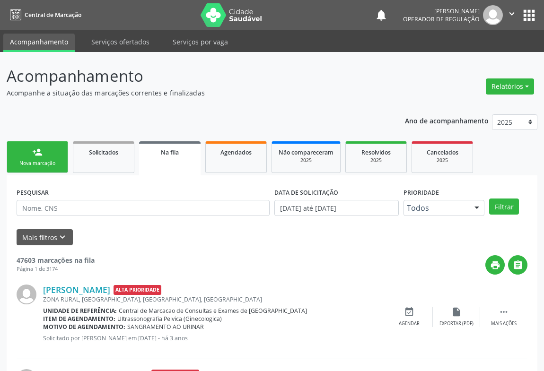
click at [46, 156] on link "person_add Nova marcação" at bounding box center [37, 157] width 61 height 32
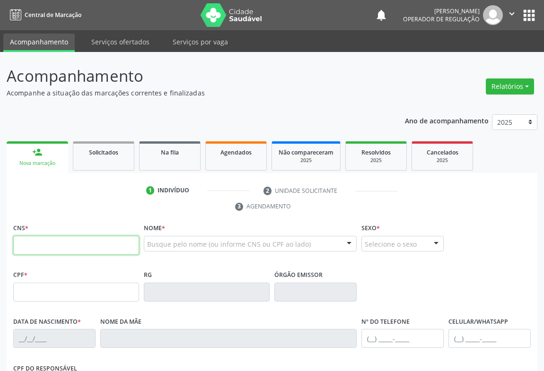
click at [71, 245] on input "text" at bounding box center [76, 245] width 126 height 19
type input "706 0043 5630 9948"
type input "0235178710"
type input "2[DATE]"
type input "[PHONE_NUMBER]"
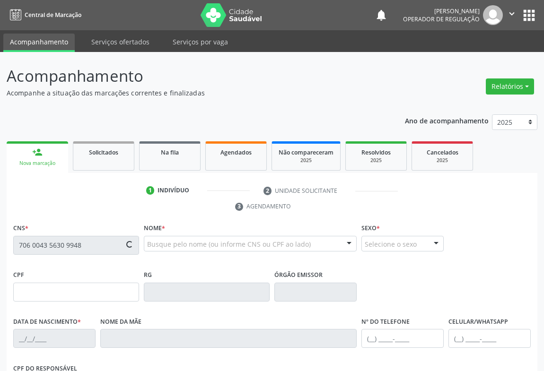
type input "[PHONE_NUMBER]"
type input "568.155.905-00"
type input "SN"
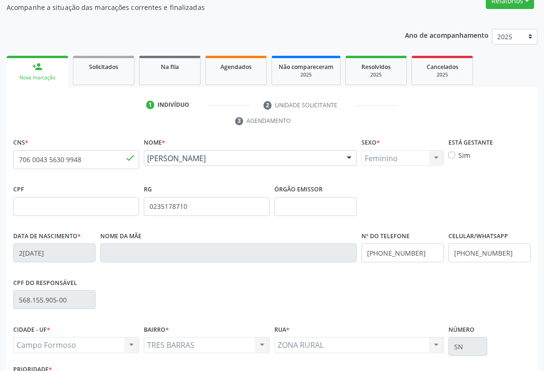
scroll to position [157, 0]
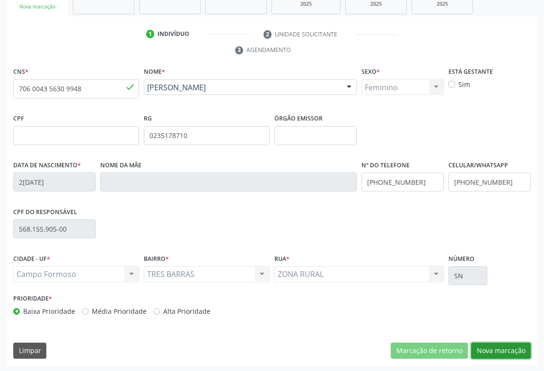
click at [494, 353] on button "Nova marcação" at bounding box center [501, 351] width 60 height 16
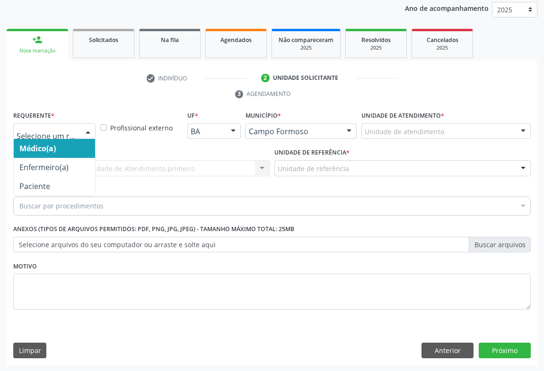
click at [71, 124] on div at bounding box center [54, 131] width 82 height 16
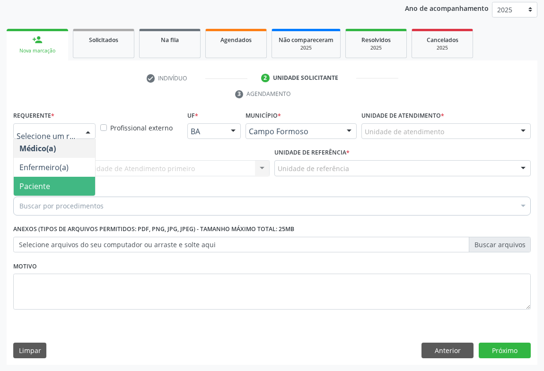
click at [52, 189] on span "Paciente" at bounding box center [54, 186] width 81 height 19
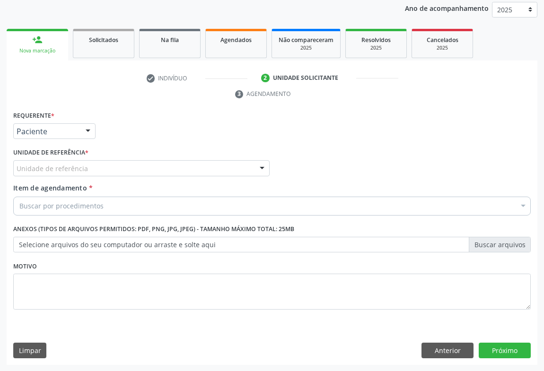
click at [99, 172] on div "Unidade de referência" at bounding box center [141, 168] width 256 height 16
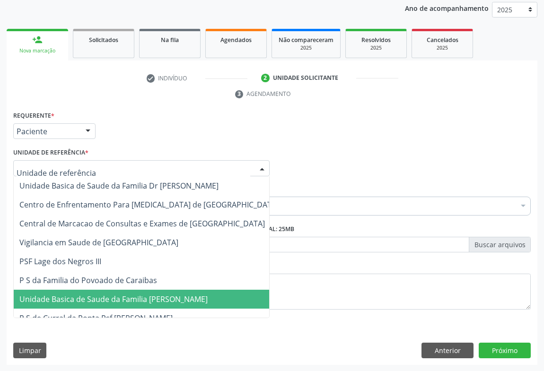
click at [123, 297] on span "Unidade Basica de Saude da Familia [PERSON_NAME]" at bounding box center [113, 299] width 188 height 10
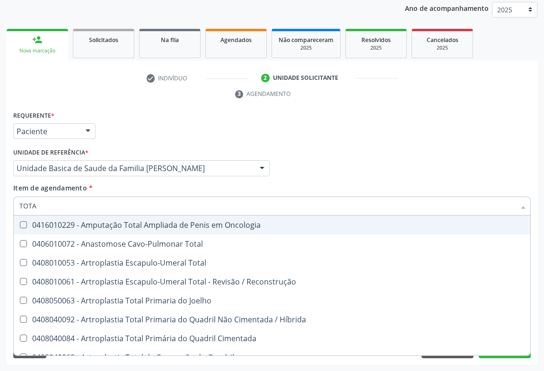
type input "TOTAL"
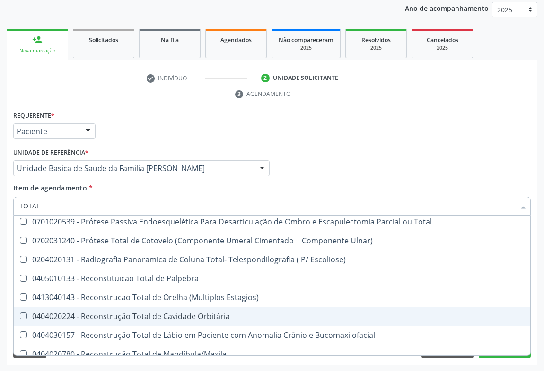
scroll to position [1543, 0]
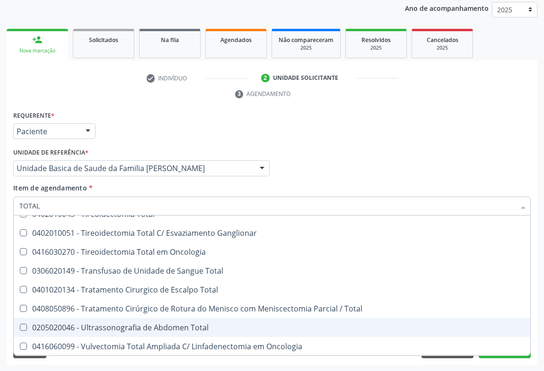
click at [186, 325] on div "0205020046 - Ultrassonografia de Abdomen Total" at bounding box center [271, 328] width 505 height 8
checkbox Total "true"
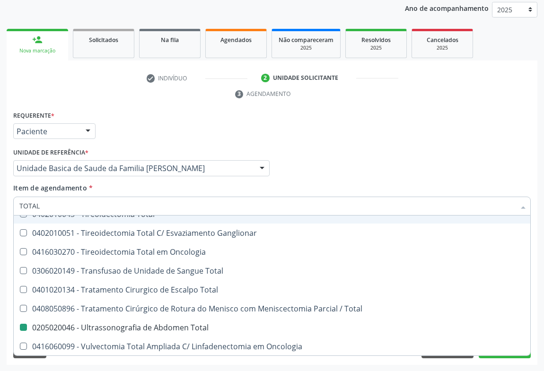
click at [487, 139] on div "Requerente * Paciente Médico(a) Enfermeiro(a) Paciente Nenhum resultado encontr…" at bounding box center [272, 127] width 522 height 37
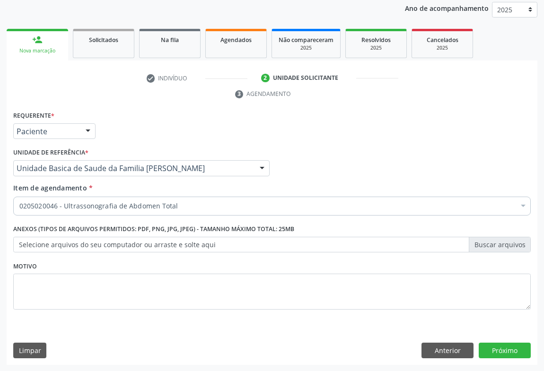
scroll to position [0, 0]
click at [504, 348] on button "Próximo" at bounding box center [505, 351] width 52 height 16
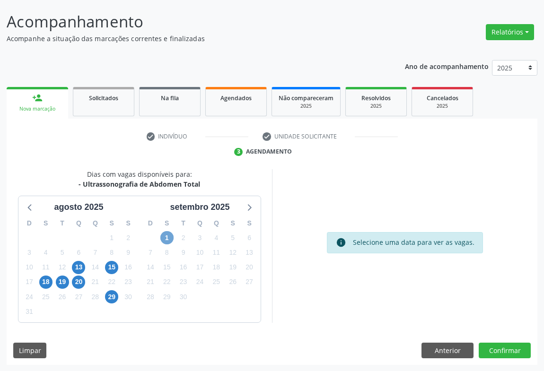
click at [163, 240] on span "1" at bounding box center [166, 237] width 13 height 13
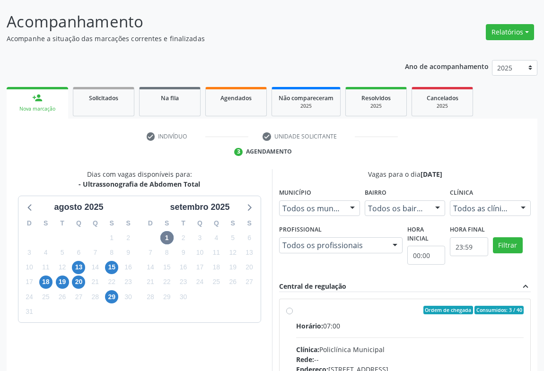
click at [378, 321] on div "Horário: 07:00" at bounding box center [410, 326] width 228 height 10
click at [293, 315] on input "Ordem de chegada Consumidos: 3 / 40 Horário: 07:00 Clínica: Policlínica Municip…" at bounding box center [289, 310] width 7 height 9
radio input "true"
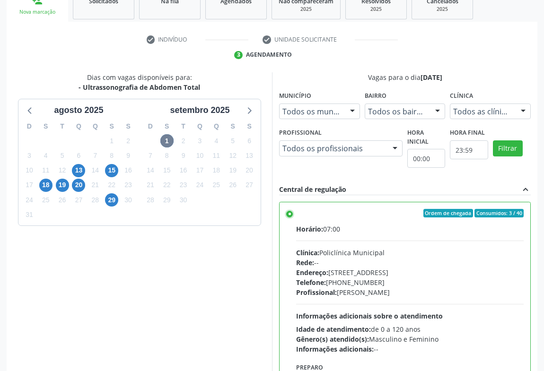
scroll to position [213, 0]
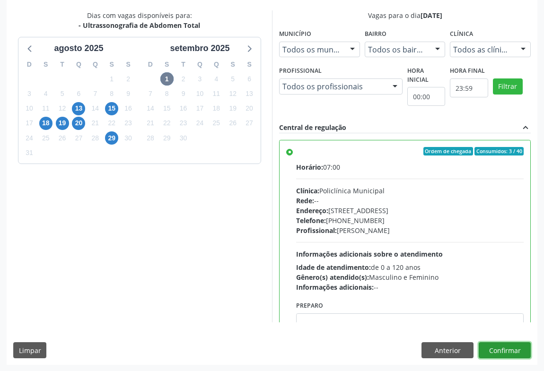
click at [499, 349] on button "Confirmar" at bounding box center [505, 350] width 52 height 16
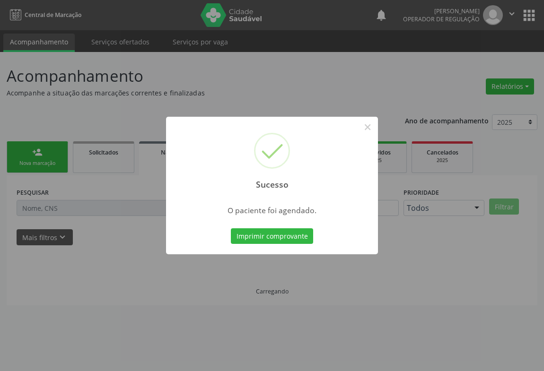
scroll to position [0, 0]
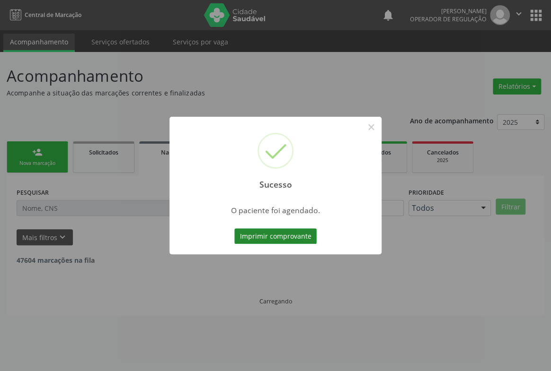
click at [293, 236] on button "Imprimir comprovante" at bounding box center [275, 236] width 82 height 16
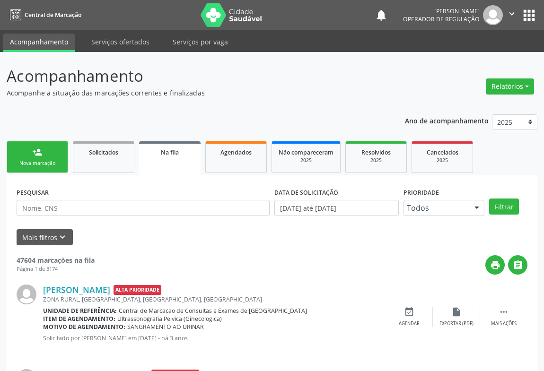
click at [43, 154] on link "person_add Nova marcação" at bounding box center [37, 157] width 61 height 32
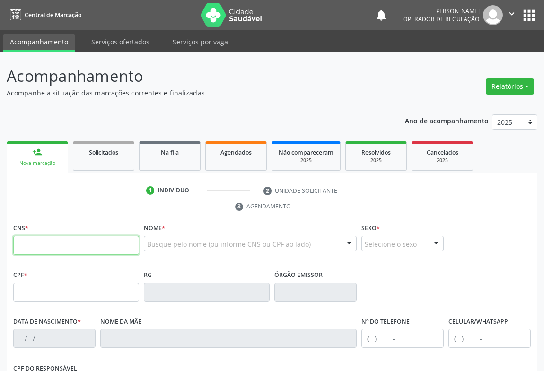
click at [51, 238] on input "text" at bounding box center [76, 245] width 126 height 19
type input "706 0013 1079 5340"
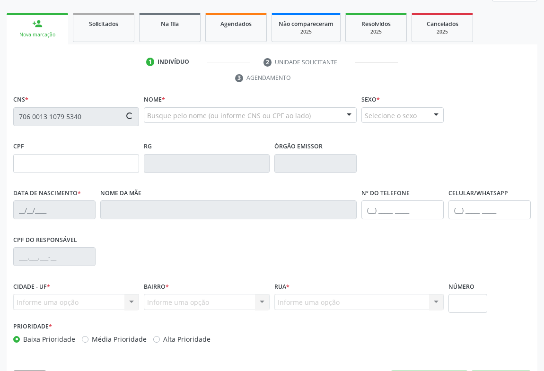
scroll to position [157, 0]
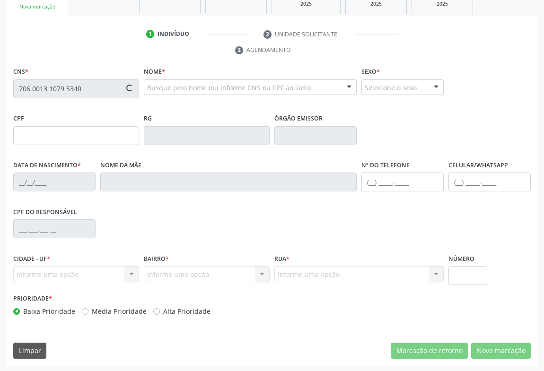
type input "0777513889"
type input "27/06/1954"
type input "(74) 98862-1843"
type input "264.556.765-72"
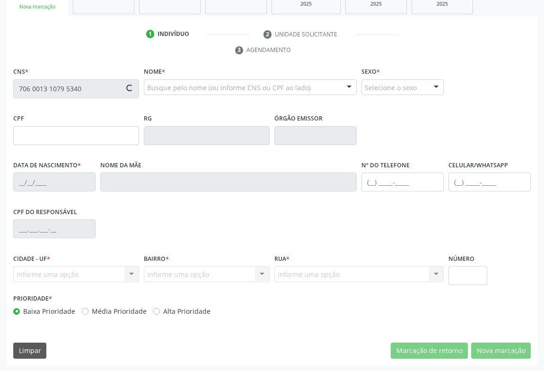
type input "SN"
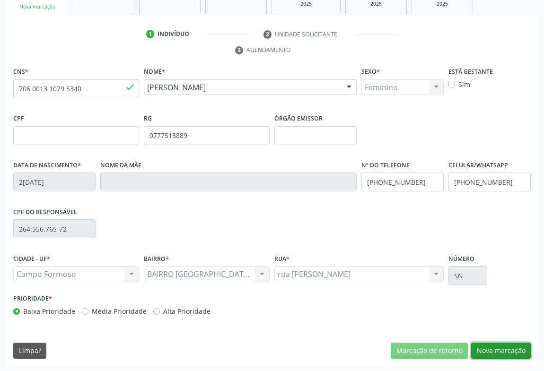
click at [504, 350] on button "Nova marcação" at bounding box center [501, 351] width 60 height 16
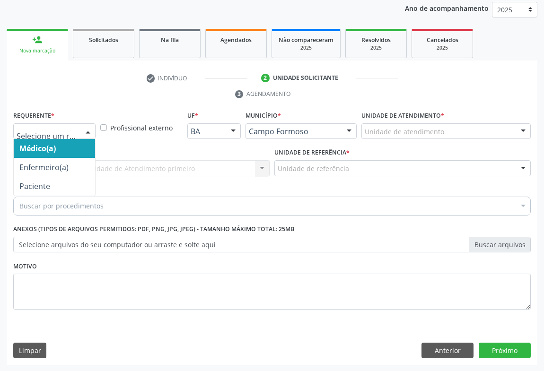
drag, startPoint x: 52, startPoint y: 133, endPoint x: 50, endPoint y: 143, distance: 10.0
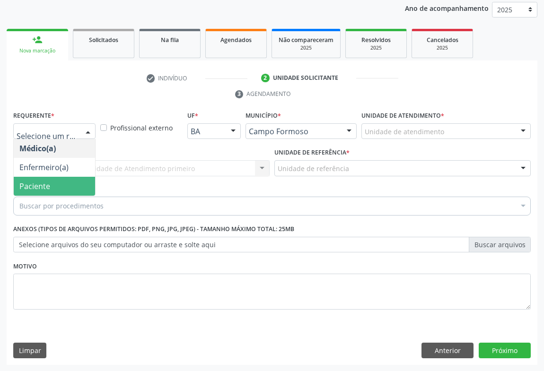
click at [47, 188] on span "Paciente" at bounding box center [34, 186] width 31 height 10
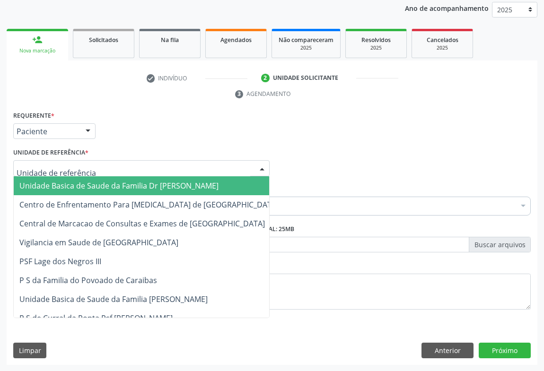
click at [100, 169] on div at bounding box center [141, 168] width 256 height 16
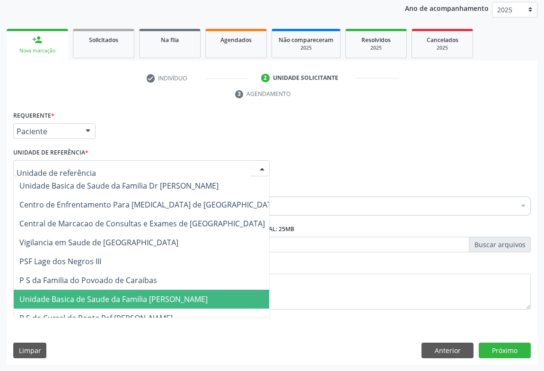
click at [110, 301] on span "Unidade Basica de Saude da Familia [PERSON_NAME]" at bounding box center [113, 299] width 188 height 10
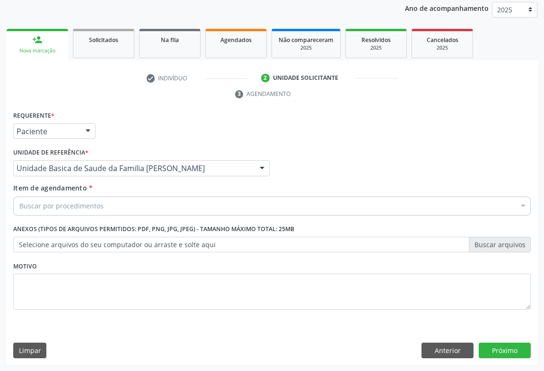
click at [104, 204] on div "Buscar por procedimentos" at bounding box center [271, 206] width 517 height 19
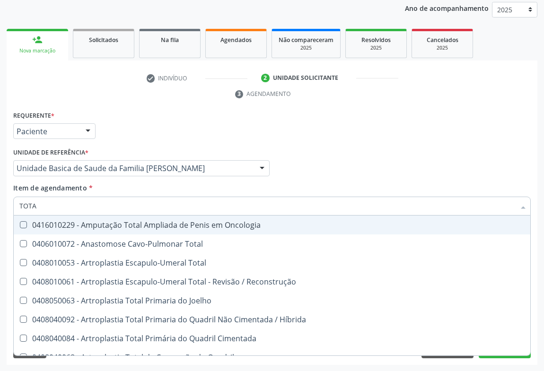
type input "TOTAL"
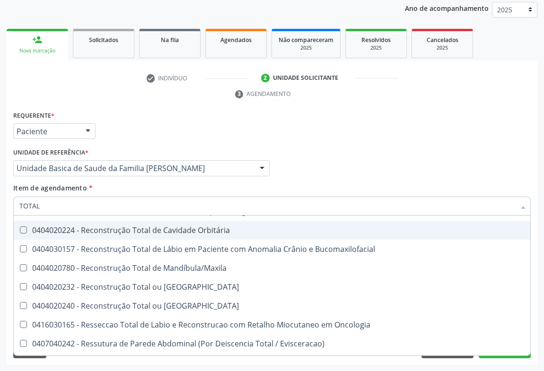
scroll to position [1543, 0]
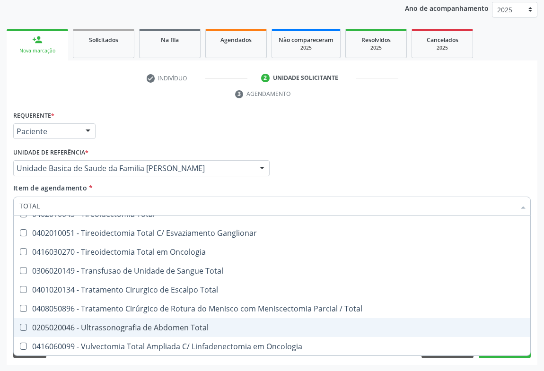
click at [203, 327] on div "0205020046 - Ultrassonografia de Abdomen Total" at bounding box center [271, 328] width 505 height 8
checkbox Total "true"
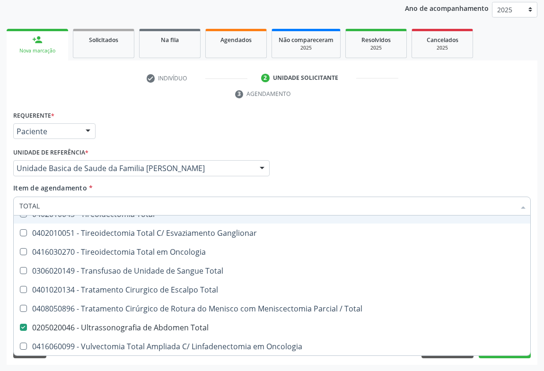
click at [467, 152] on div "Médico Solicitante Por favor, selecione a Unidade de Atendimento primeiro Nenhu…" at bounding box center [272, 164] width 522 height 37
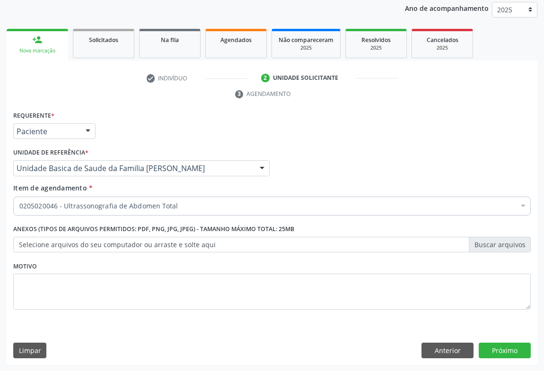
scroll to position [0, 0]
click at [511, 355] on button "Próximo" at bounding box center [505, 351] width 52 height 16
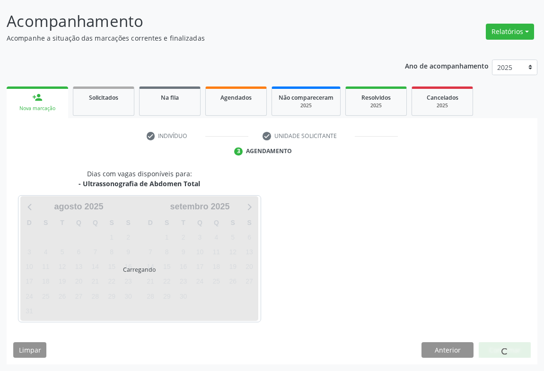
scroll to position [54, 0]
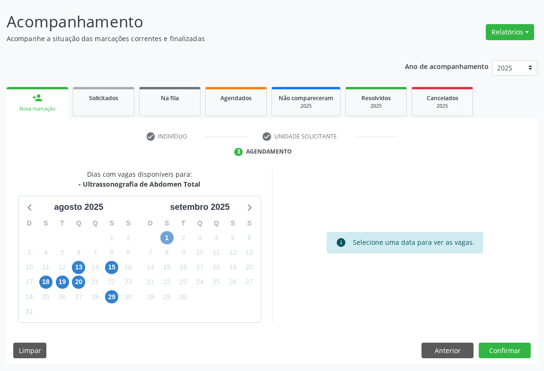
click at [166, 237] on span "1" at bounding box center [166, 237] width 13 height 13
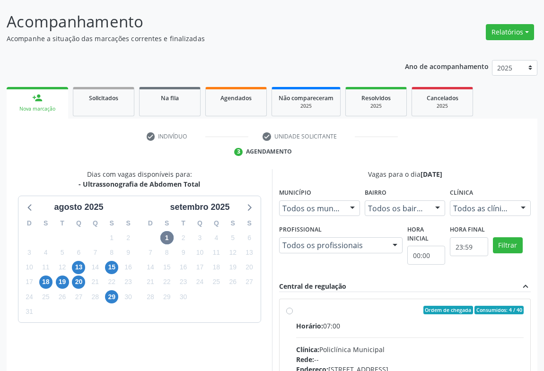
click at [340, 326] on div "Horário: 07:00" at bounding box center [410, 326] width 228 height 10
click at [293, 315] on input "Ordem de chegada Consumidos: 4 / 40 Horário: 07:00 Clínica: Policlínica Municip…" at bounding box center [289, 310] width 7 height 9
radio input "true"
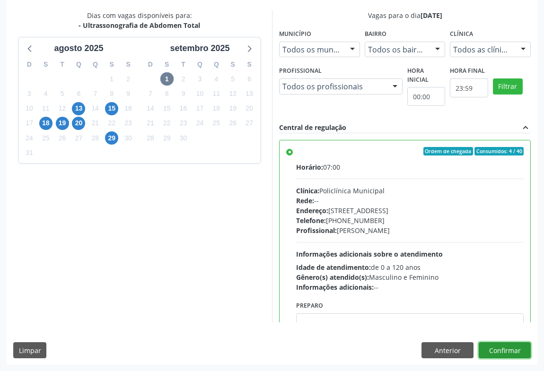
click at [501, 350] on button "Confirmar" at bounding box center [505, 350] width 52 height 16
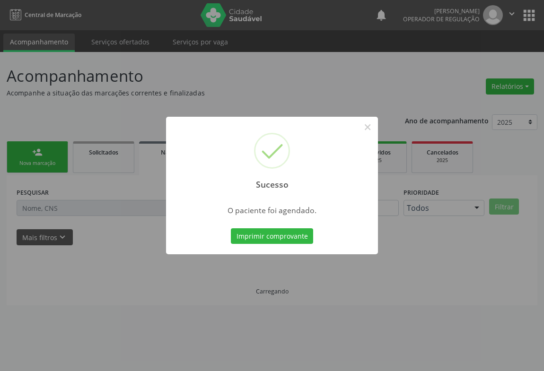
scroll to position [0, 0]
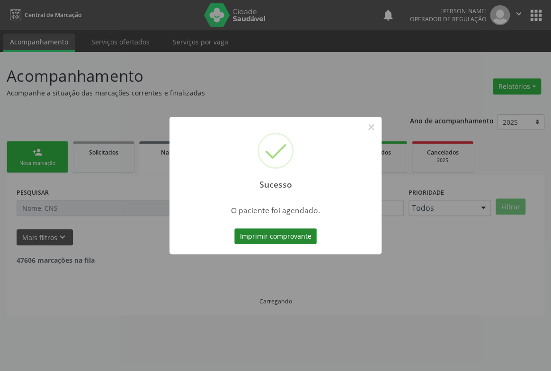
click at [269, 239] on button "Imprimir comprovante" at bounding box center [275, 236] width 82 height 16
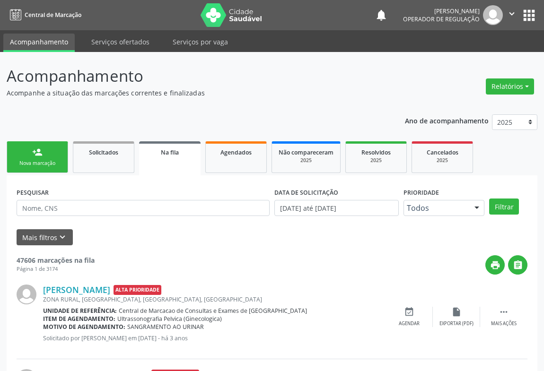
click at [29, 164] on div "Nova marcação" at bounding box center [37, 163] width 47 height 7
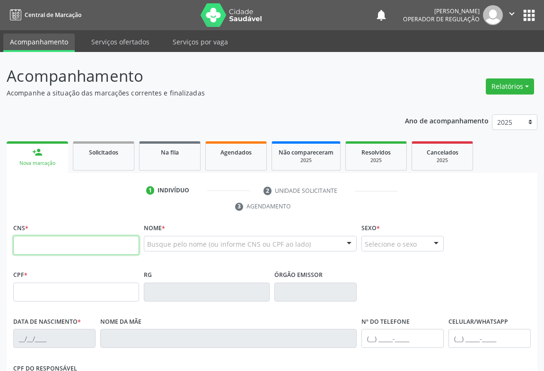
click at [44, 238] on input "text" at bounding box center [76, 245] width 126 height 19
type input "708 6015 4980 4183"
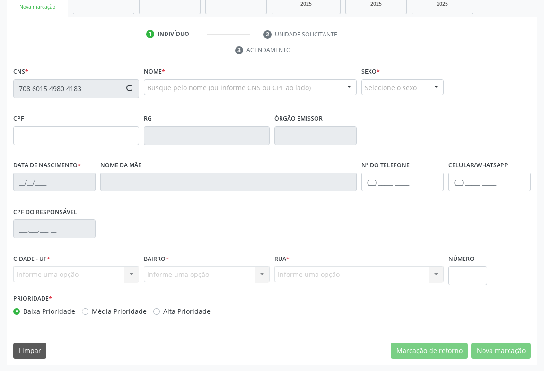
type input "15/03/2018"
type input "(74) 99116-1894"
type input "S/N"
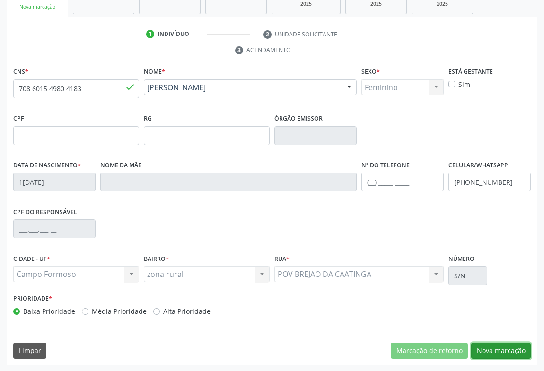
click at [498, 351] on button "Nova marcação" at bounding box center [501, 351] width 60 height 16
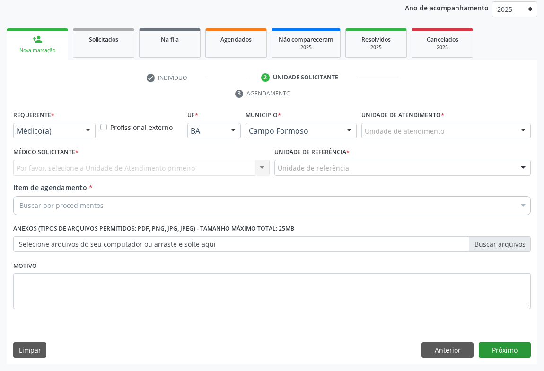
scroll to position [113, 0]
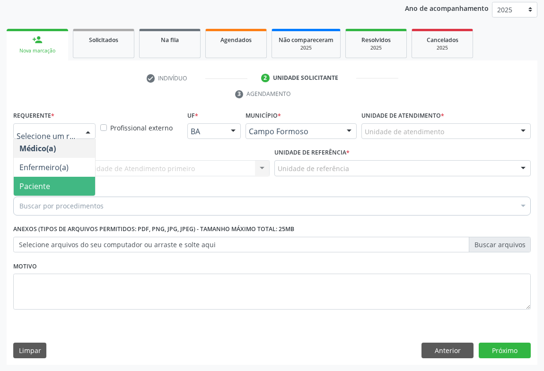
click at [38, 191] on span "Paciente" at bounding box center [54, 186] width 81 height 19
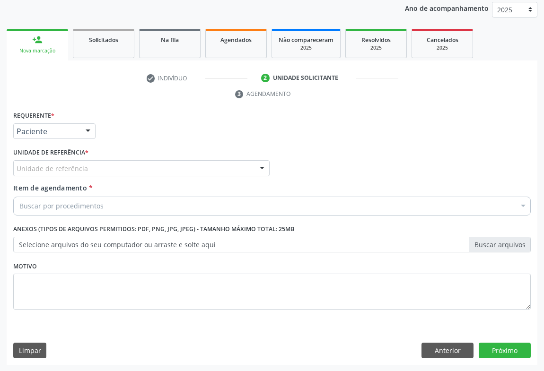
click at [90, 170] on div "Unidade de referência" at bounding box center [141, 168] width 256 height 16
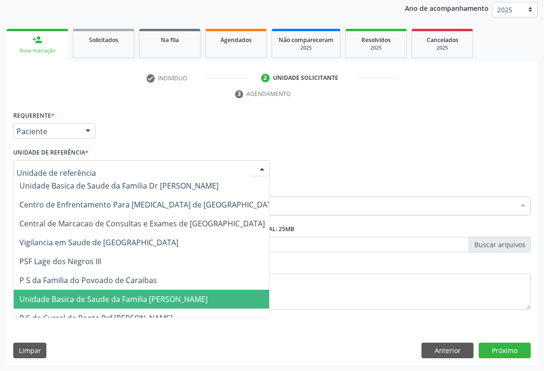
click at [96, 294] on span "Unidade Basica de Saude da Familia [PERSON_NAME]" at bounding box center [113, 299] width 188 height 10
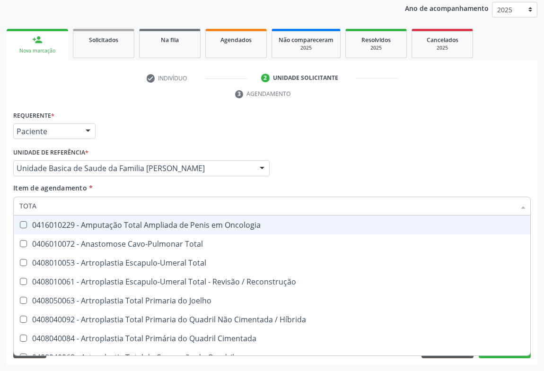
type input "TOTAL"
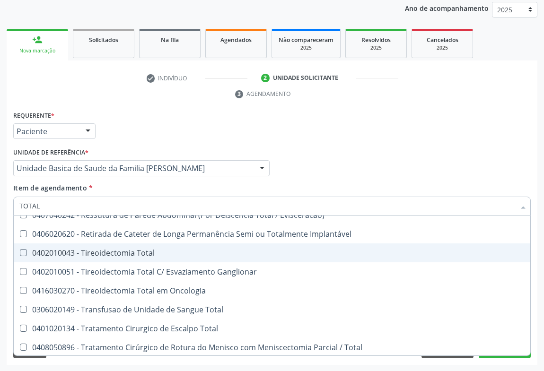
scroll to position [1543, 0]
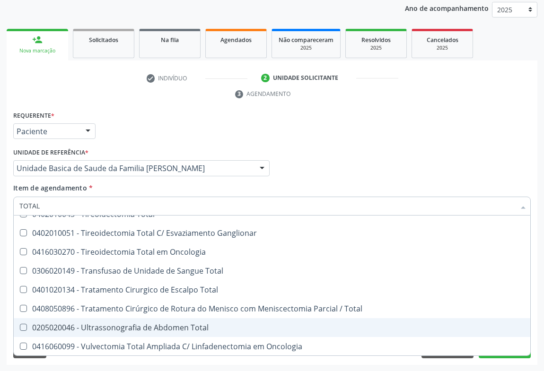
click at [158, 331] on div "0205020046 - Ultrassonografia de Abdomen Total" at bounding box center [271, 328] width 505 height 8
checkbox Total "true"
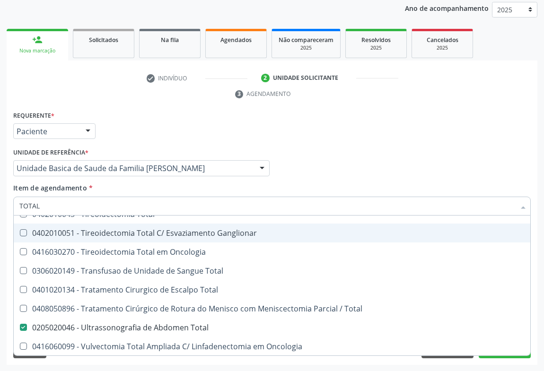
click at [493, 151] on div "Médico Solicitante Por favor, selecione a Unidade de Atendimento primeiro Nenhu…" at bounding box center [272, 164] width 522 height 37
checkbox Total "true"
checkbox Total "false"
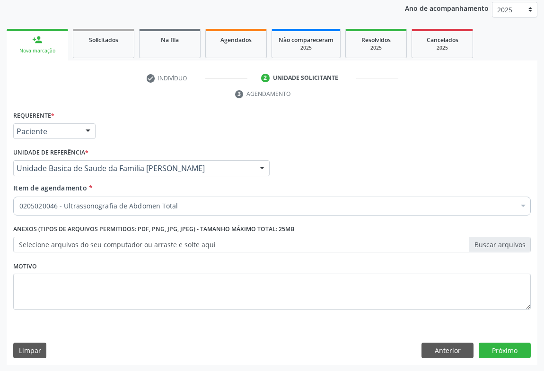
scroll to position [0, 0]
click at [496, 350] on button "Próximo" at bounding box center [505, 351] width 52 height 16
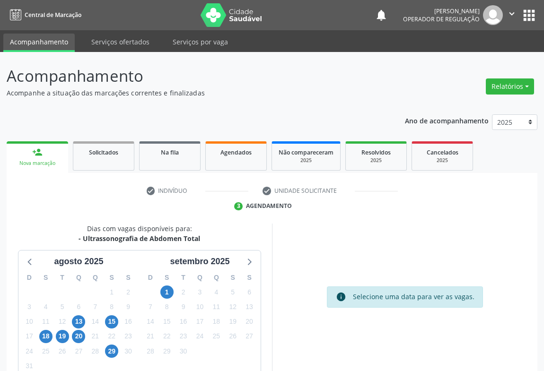
click at [512, 9] on icon "" at bounding box center [512, 14] width 10 height 10
click at [474, 57] on link "Sair" at bounding box center [487, 57] width 65 height 13
